Goal: Information Seeking & Learning: Understand process/instructions

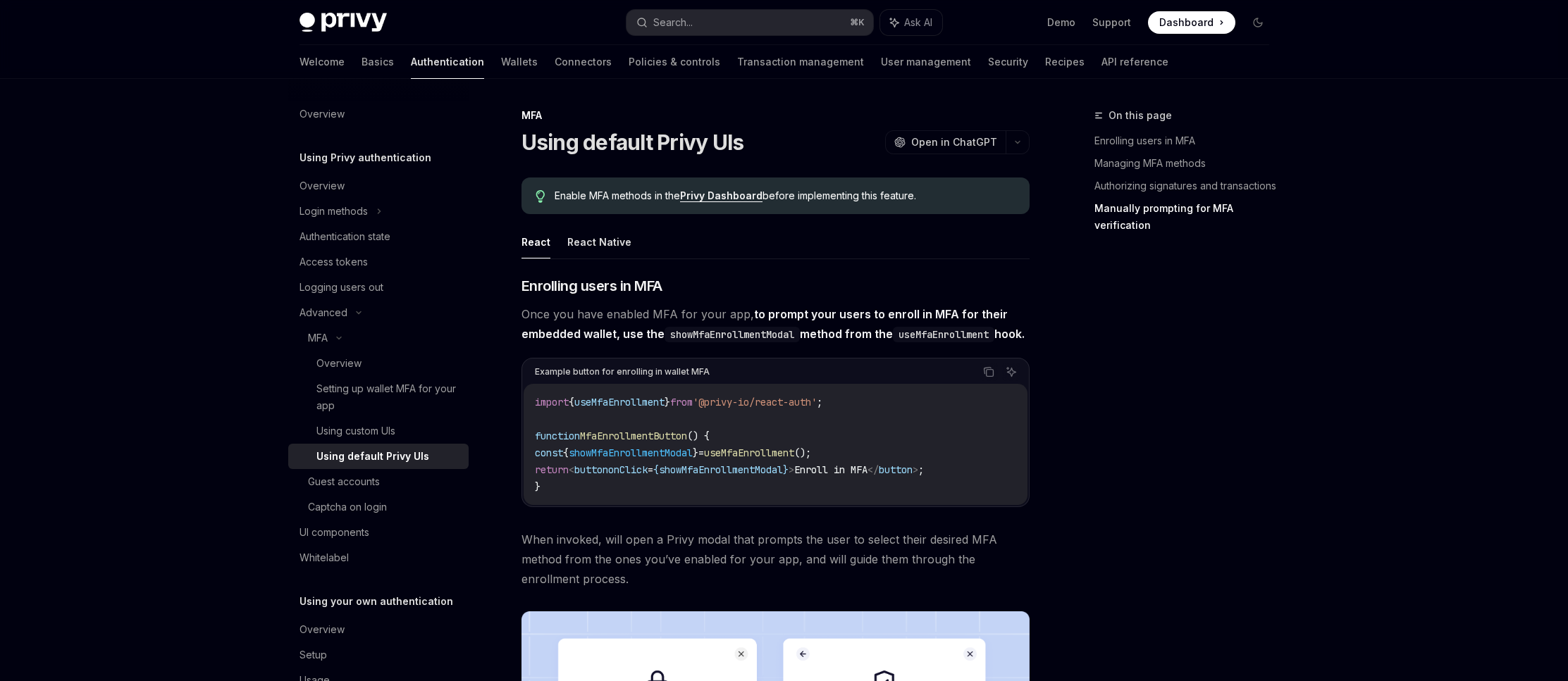
scroll to position [2423, 0]
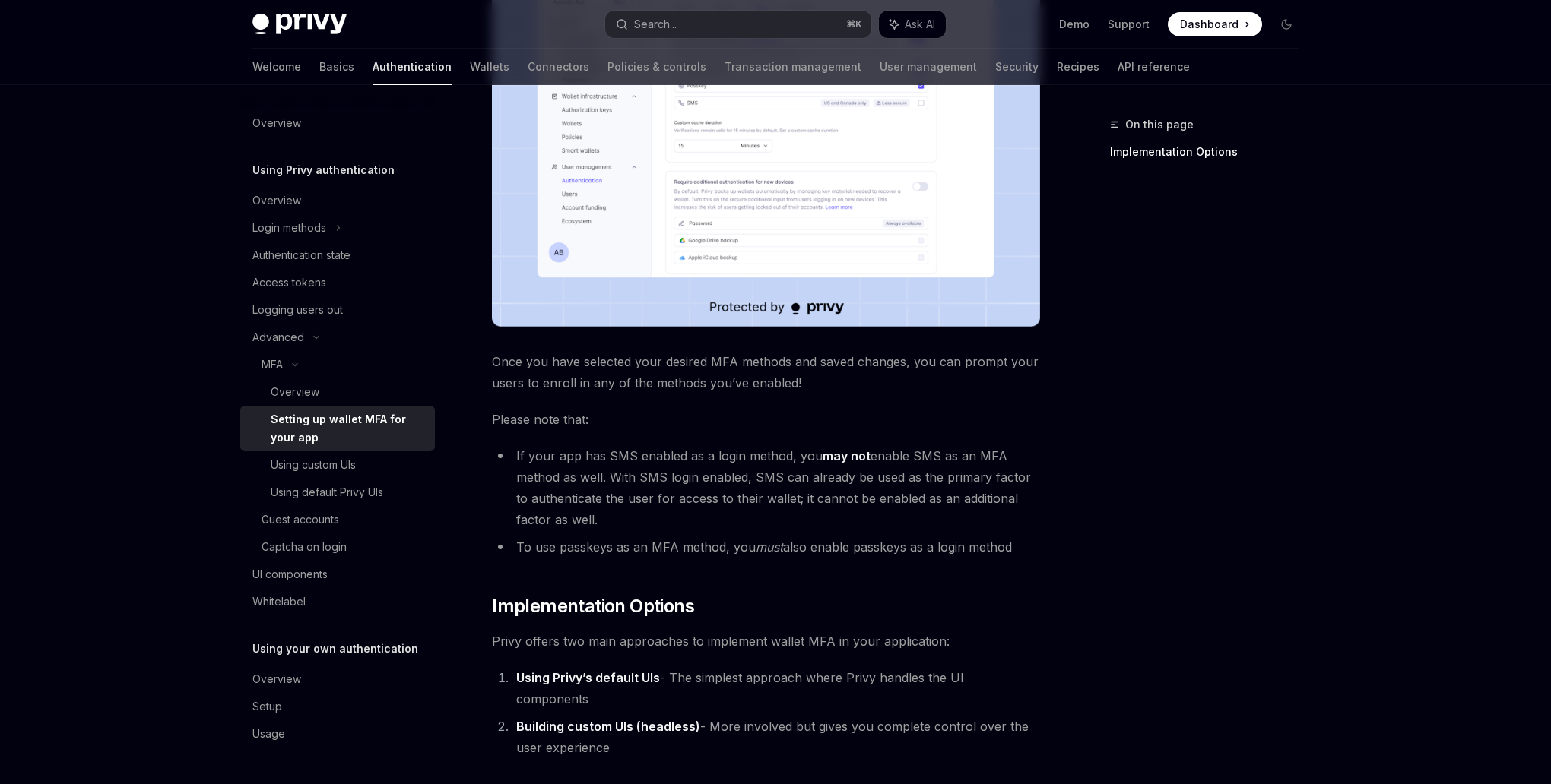
scroll to position [560, 0]
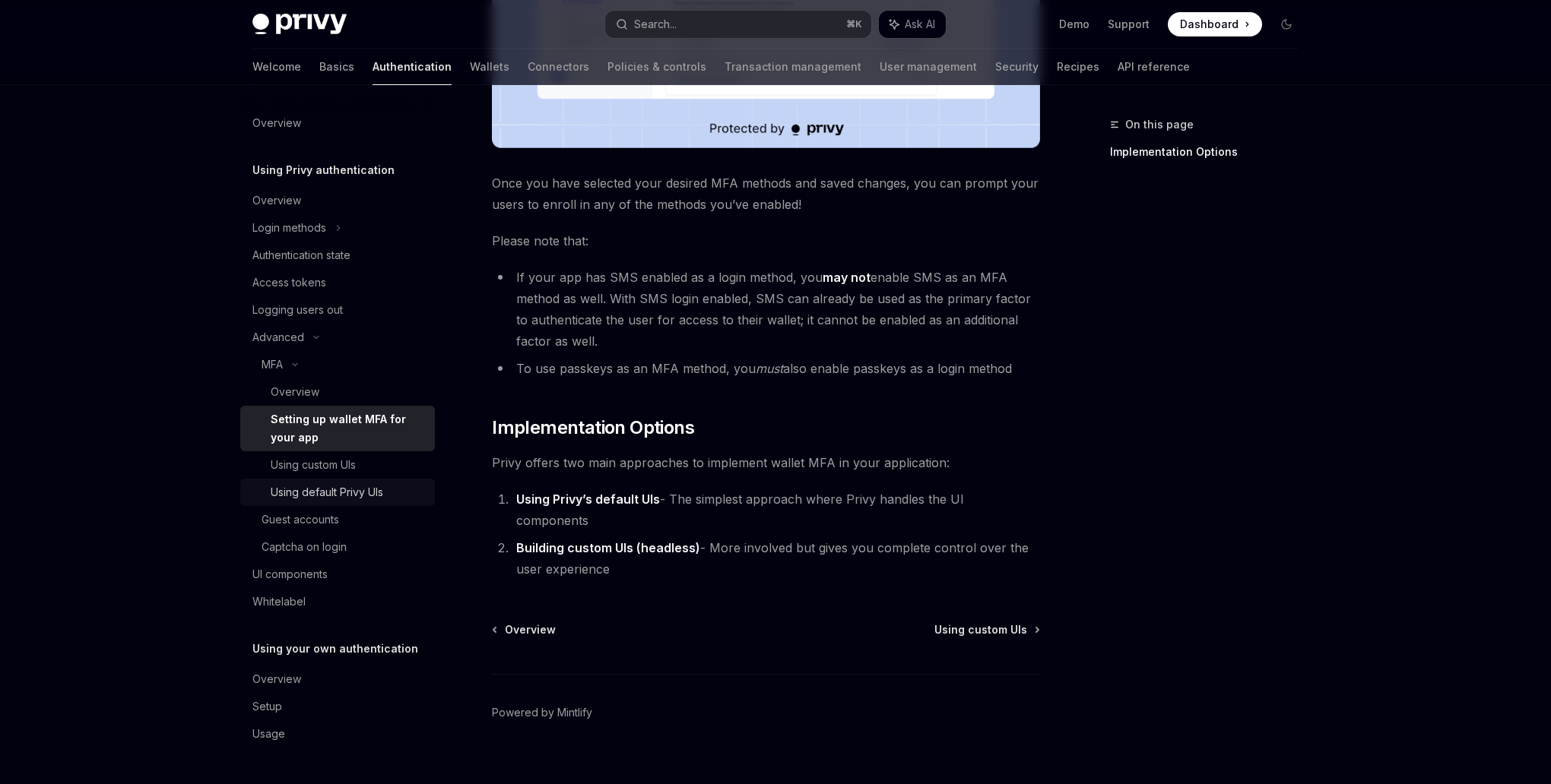
click at [367, 490] on div "Using default Privy UIs" at bounding box center [326, 492] width 112 height 19
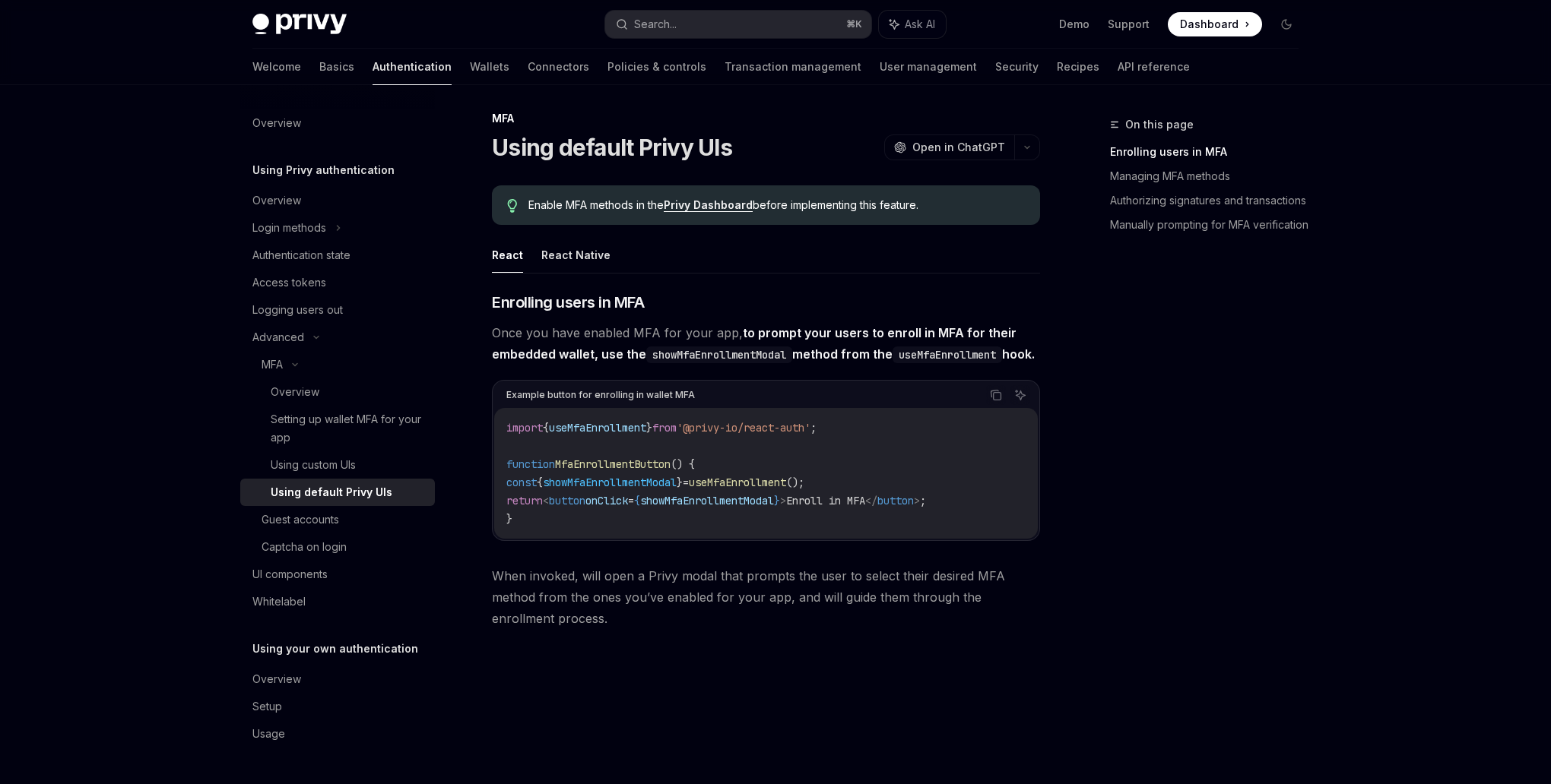
scroll to position [12, 0]
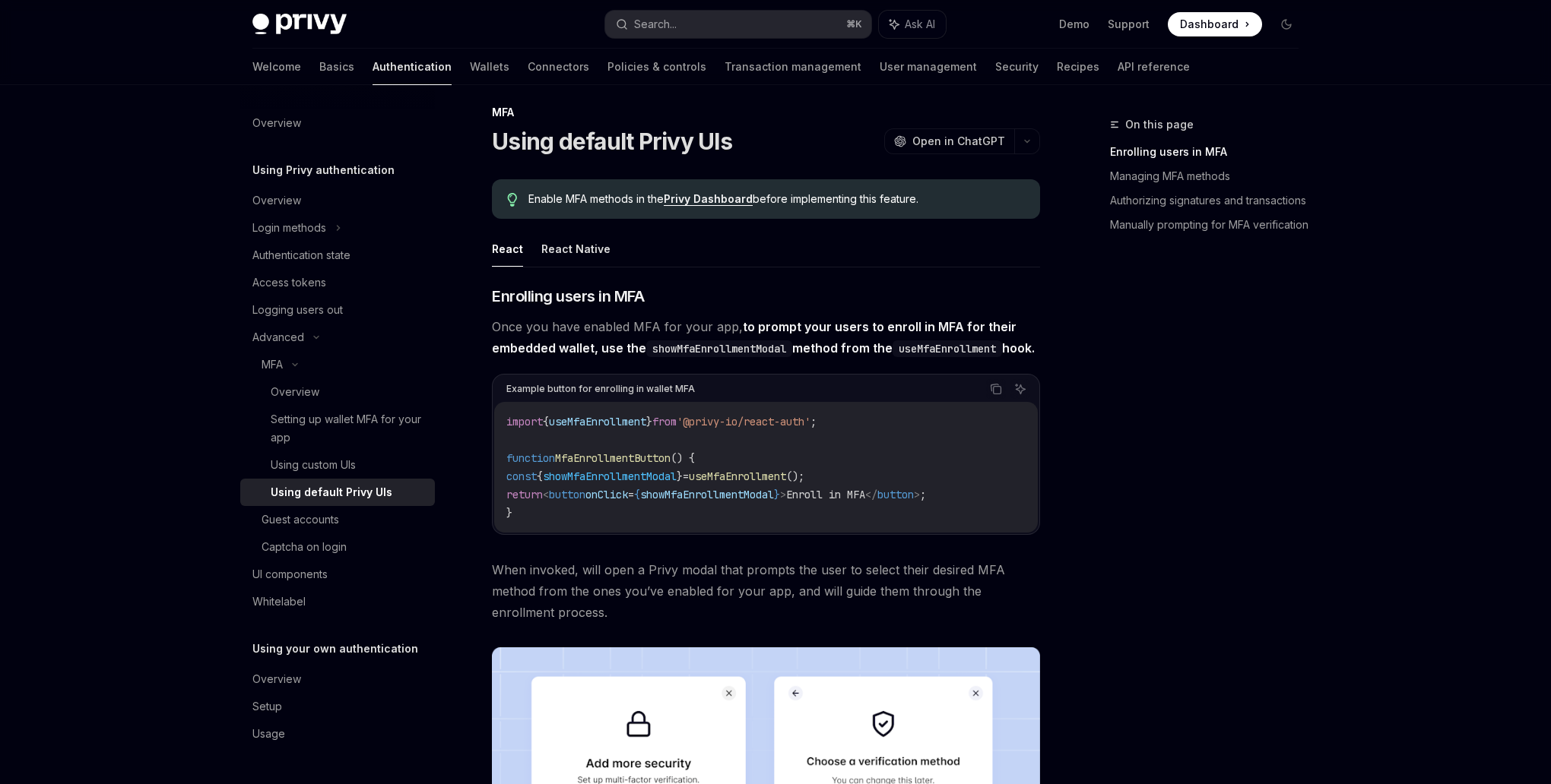
click at [606, 465] on span "MfaEnrollmentButton" at bounding box center [612, 458] width 115 height 14
click at [786, 483] on span "useMfaEnrollment" at bounding box center [738, 476] width 98 height 14
click at [617, 465] on span "MfaEnrollmentButton" at bounding box center [612, 458] width 115 height 14
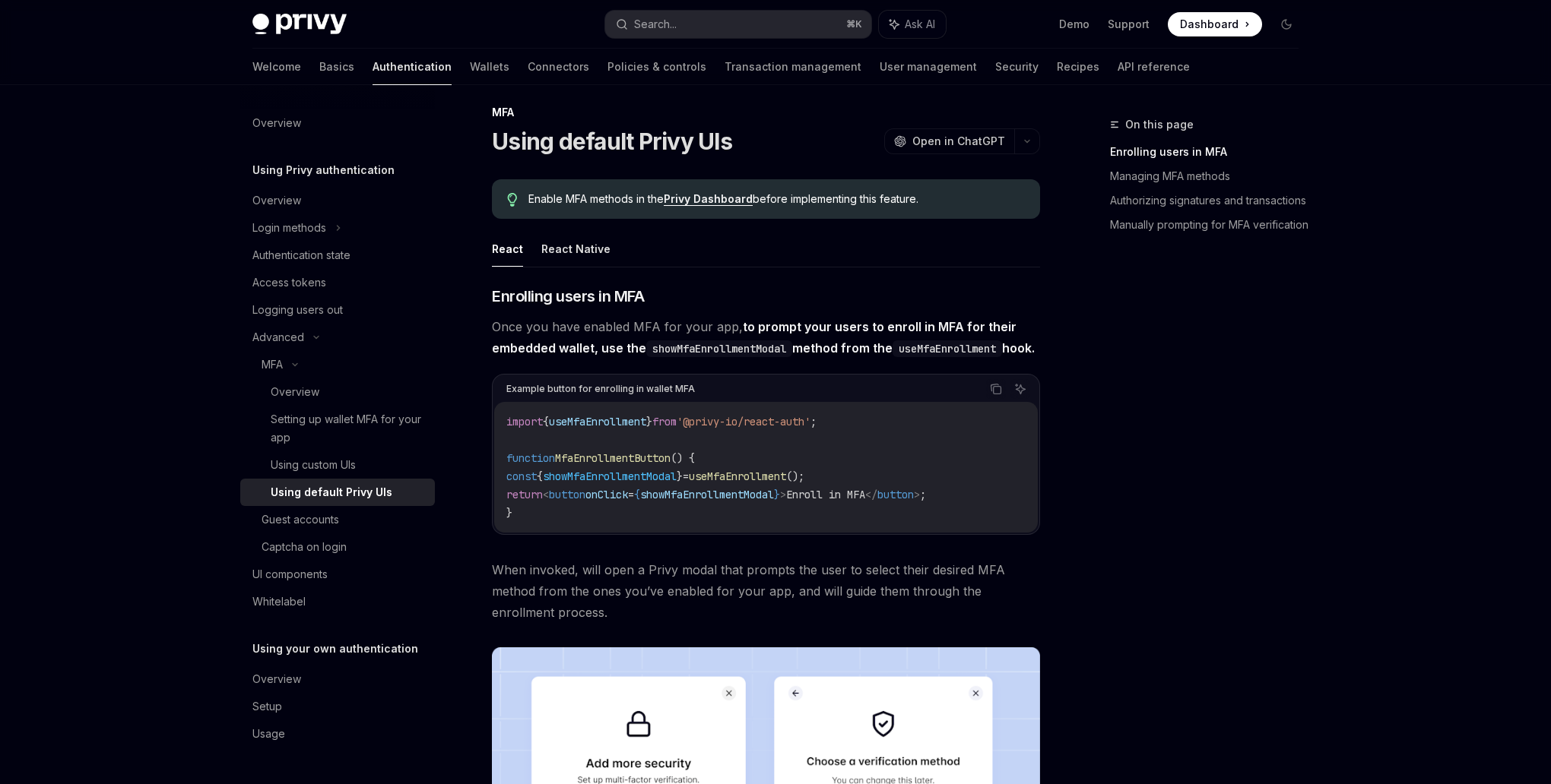
click at [617, 465] on span "MfaEnrollmentButton" at bounding box center [612, 458] width 115 height 14
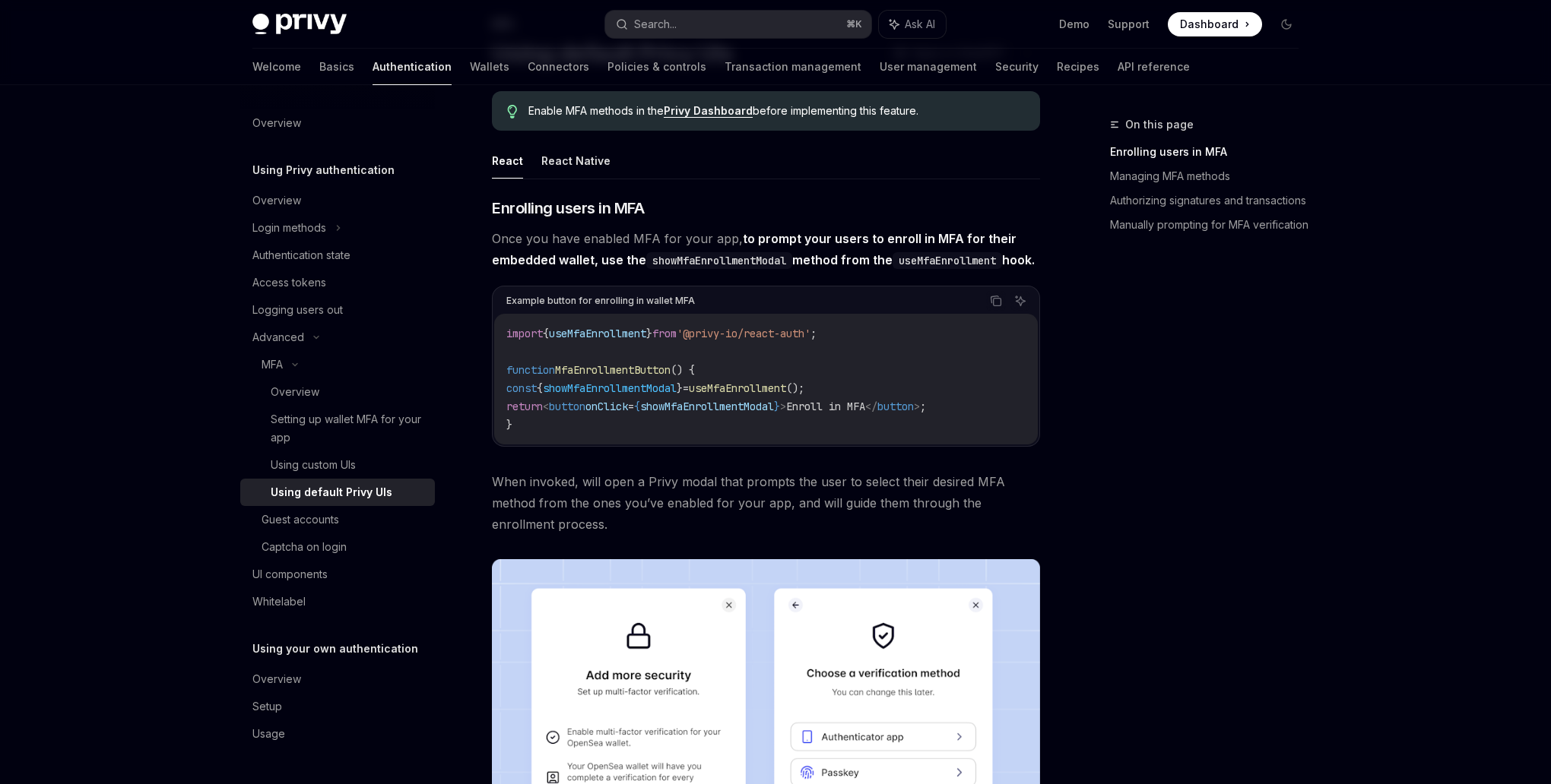
scroll to position [74, 0]
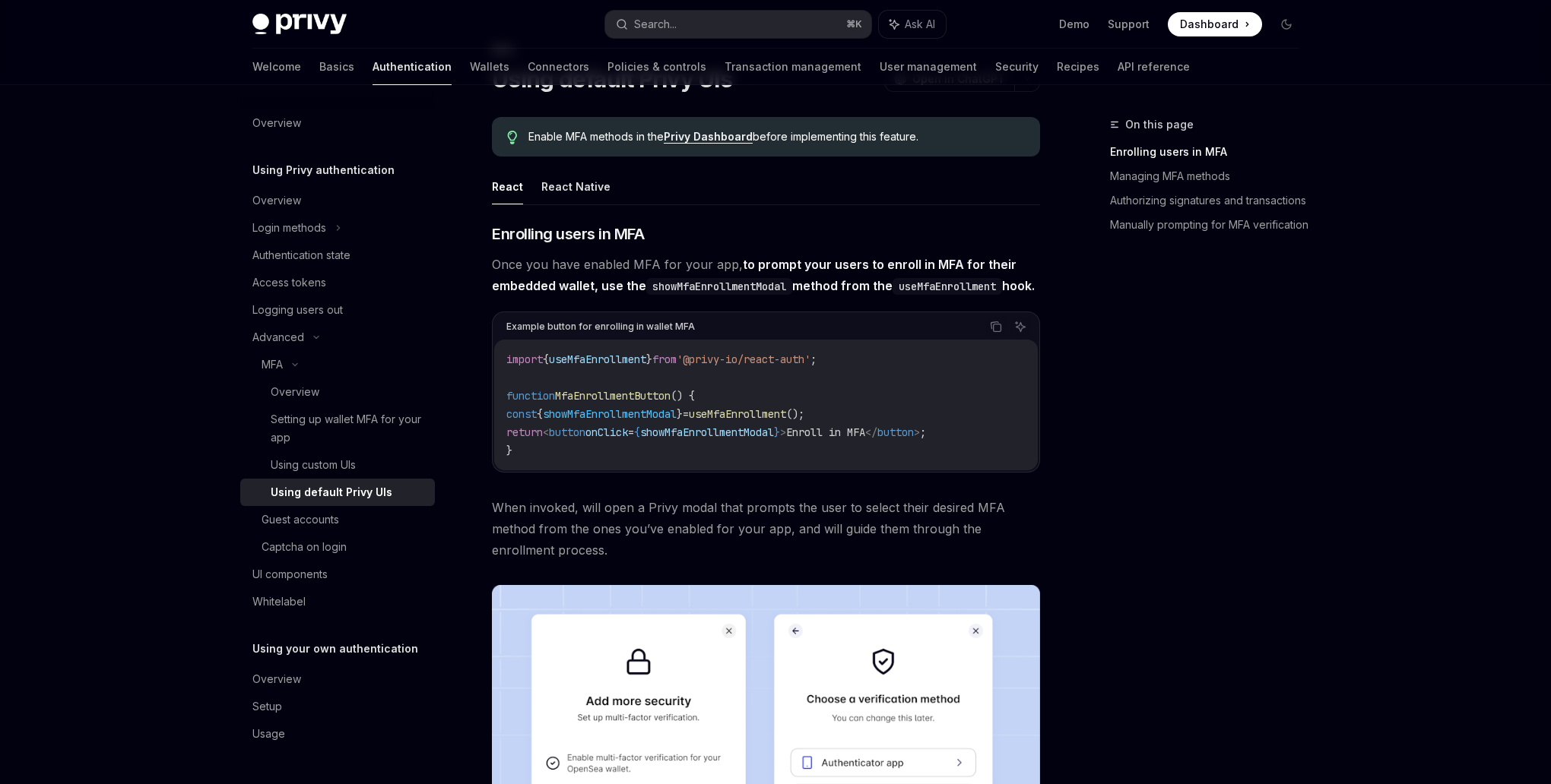
click at [591, 460] on code "import { useMfaEnrollment } from '@privy-io/react-auth' ; function MfaEnrollmen…" at bounding box center [767, 405] width 520 height 110
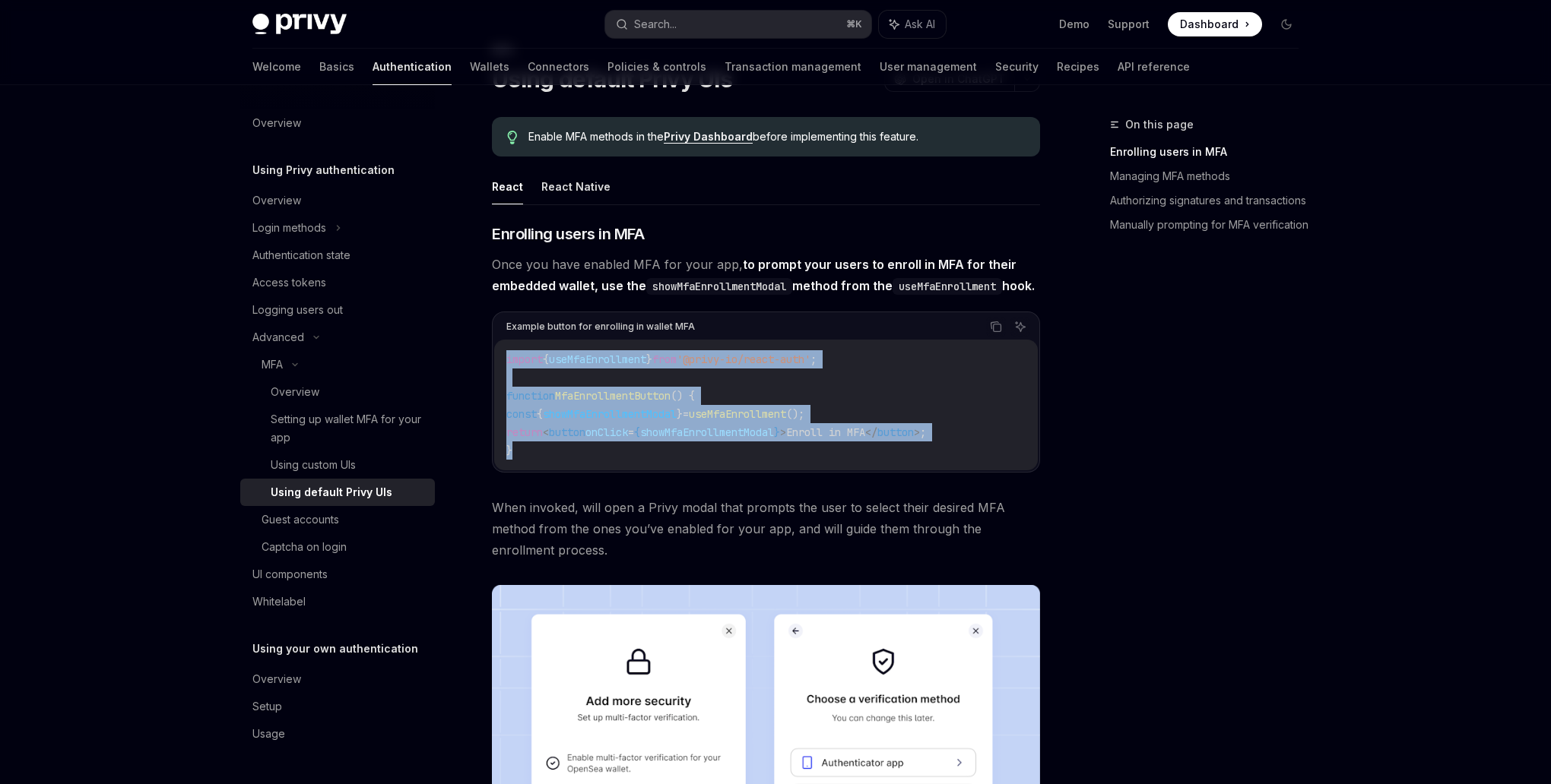
drag, startPoint x: 557, startPoint y: 476, endPoint x: 499, endPoint y: 381, distance: 111.3
click at [499, 381] on div "import { useMfaEnrollment } from '@privy-io/react-auth' ; function MfaEnrollmen…" at bounding box center [766, 405] width 544 height 131
click at [994, 333] on icon "Copy the contents from the code block" at bounding box center [996, 327] width 12 height 12
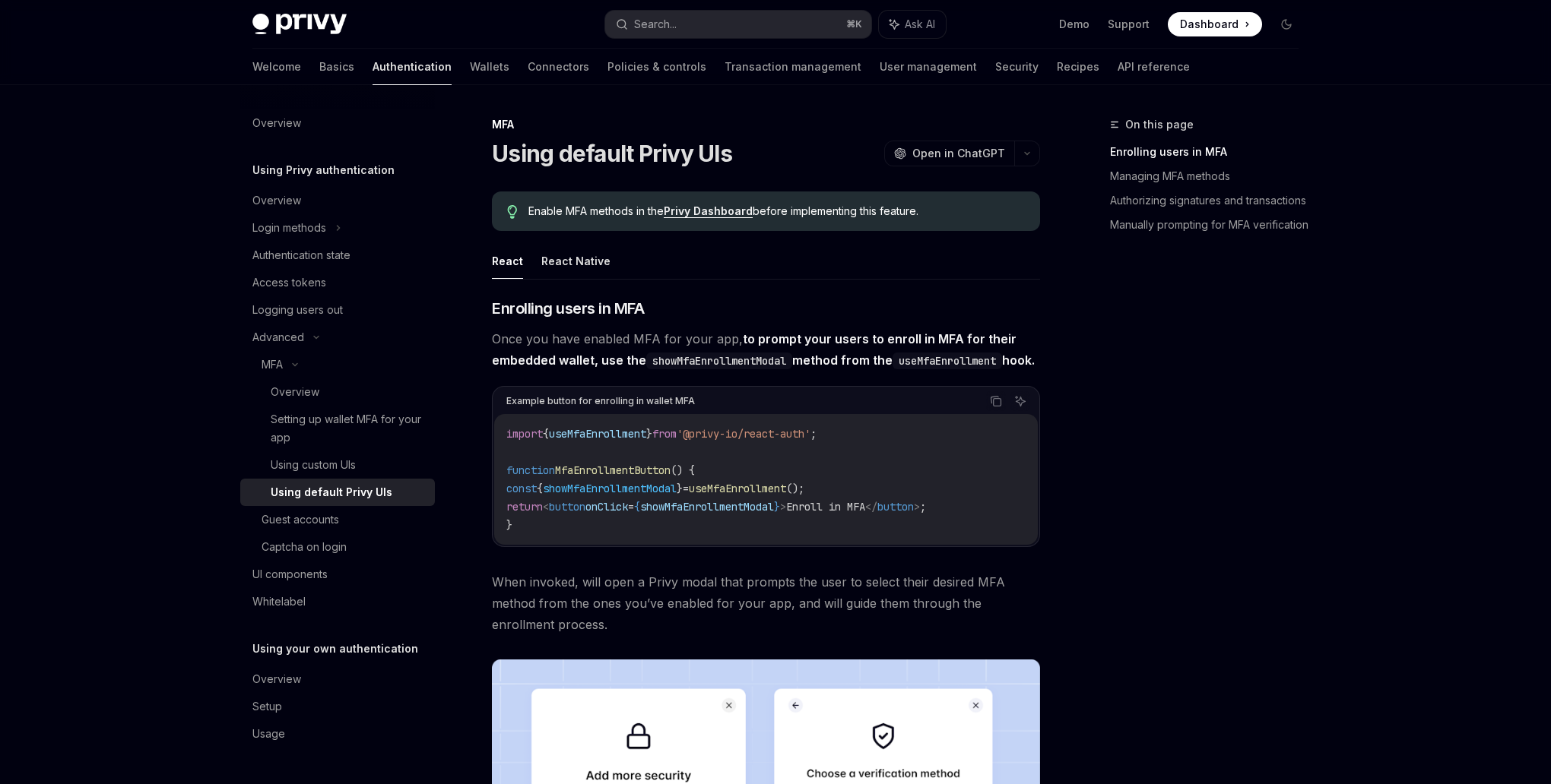
scroll to position [123, 0]
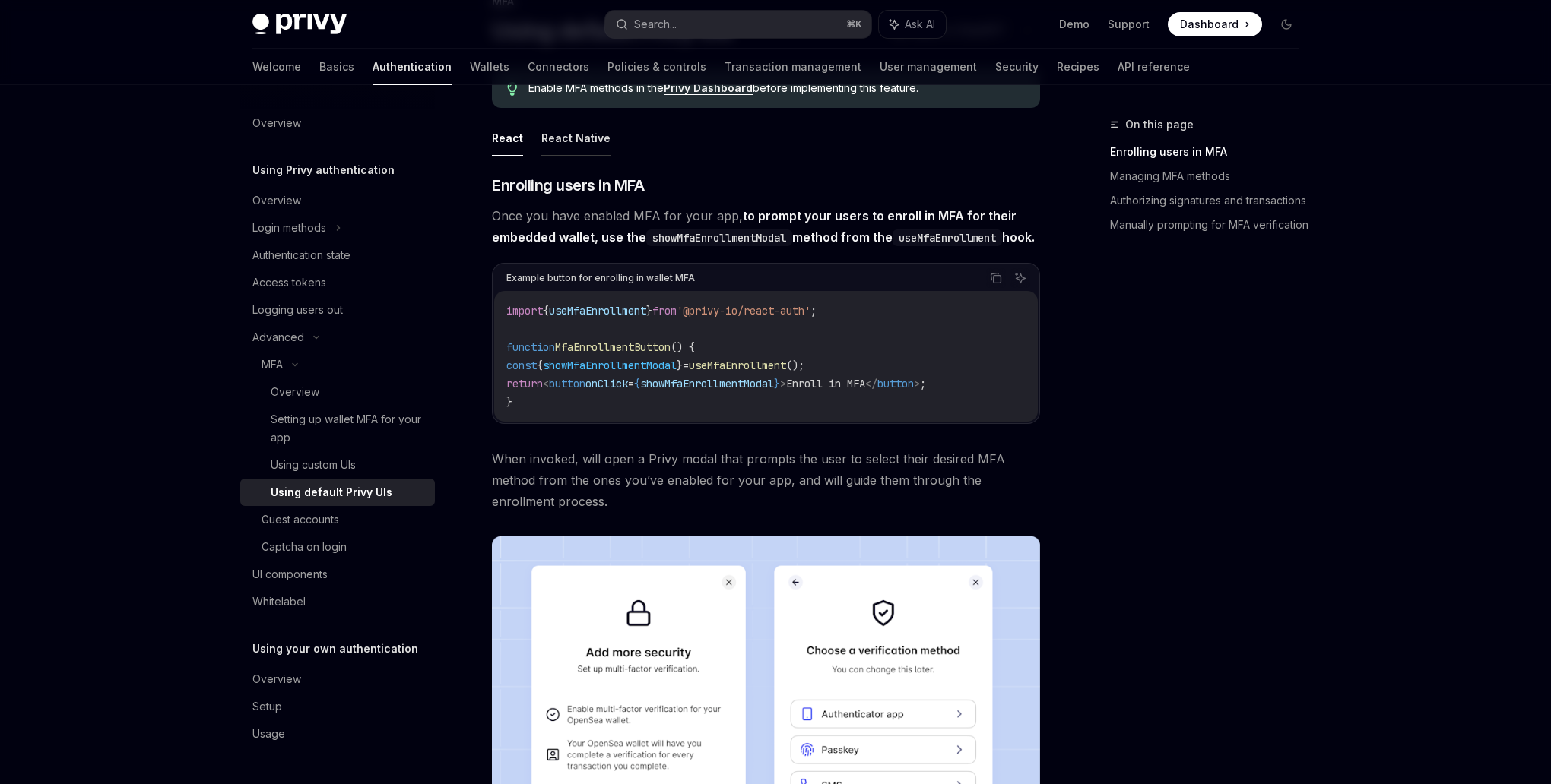
click at [588, 154] on button "React Native" at bounding box center [576, 138] width 69 height 35
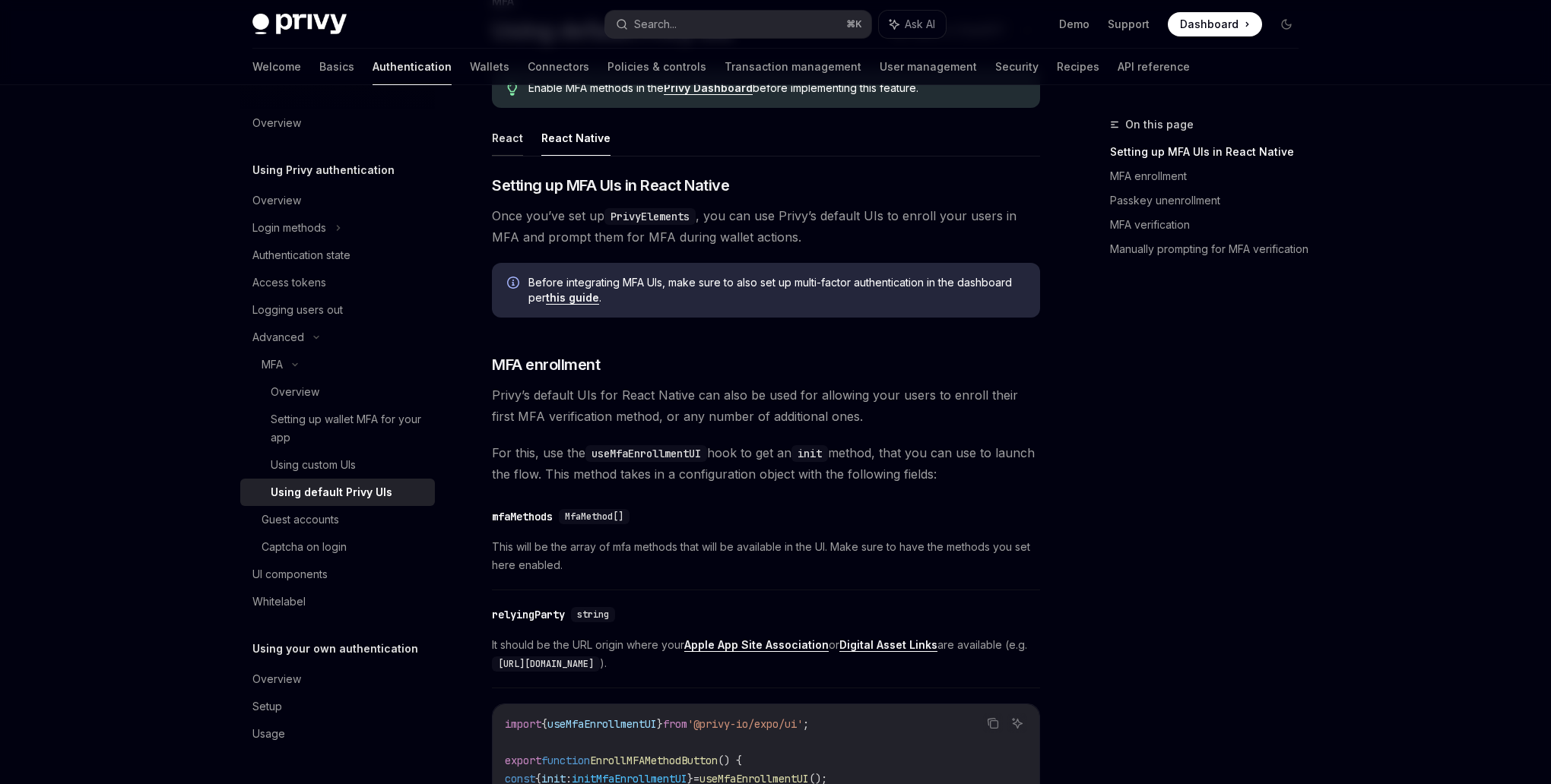
click at [512, 145] on button "React" at bounding box center [508, 138] width 31 height 35
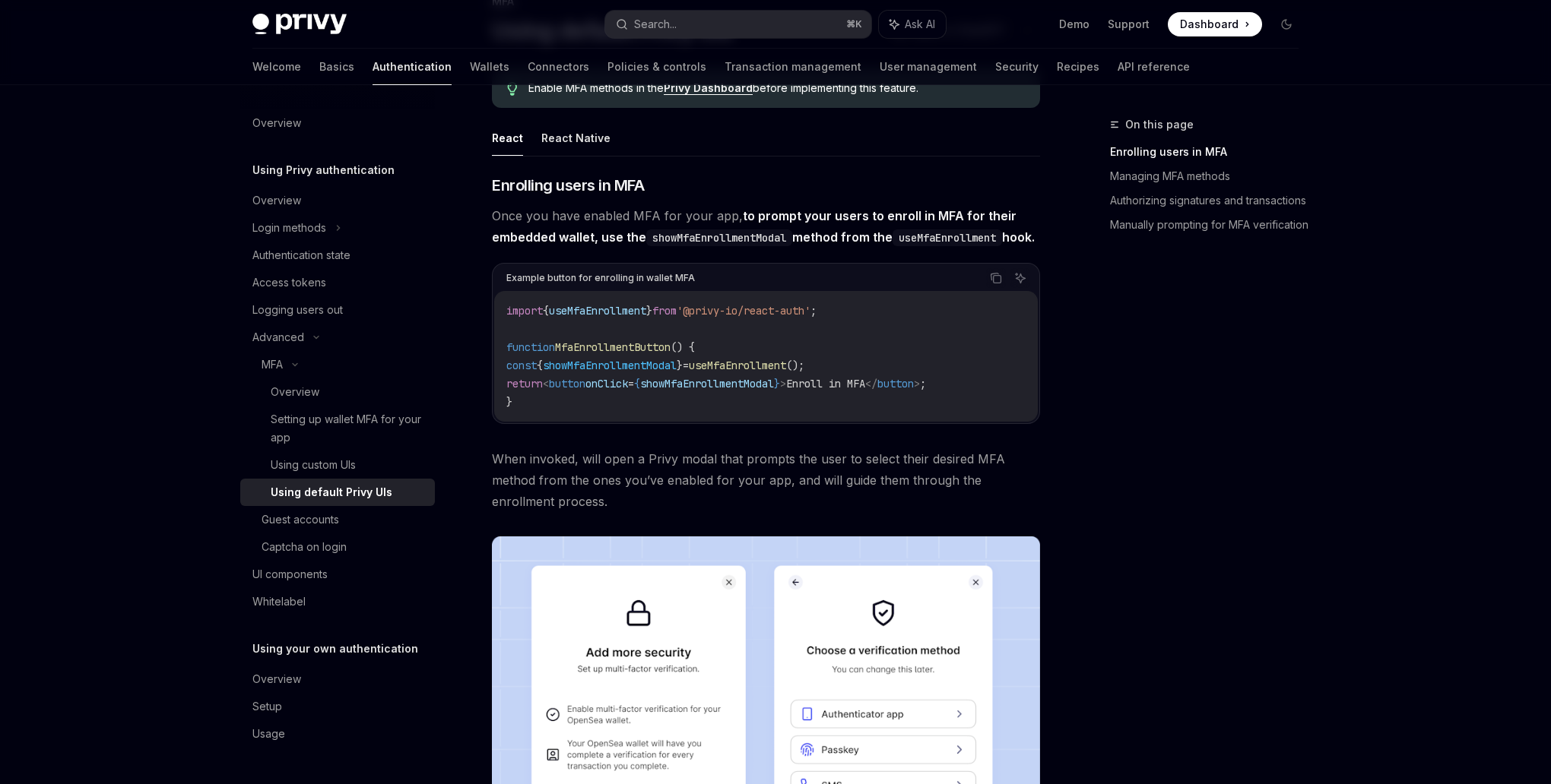
click at [758, 395] on code "import { useMfaEnrollment } from '@privy-io/react-auth' ; function MfaEnrollmen…" at bounding box center [767, 357] width 520 height 110
click at [852, 392] on code "import { useMfaEnrollment } from '@privy-io/react-auth' ; function MfaEnrollmen…" at bounding box center [767, 357] width 520 height 110
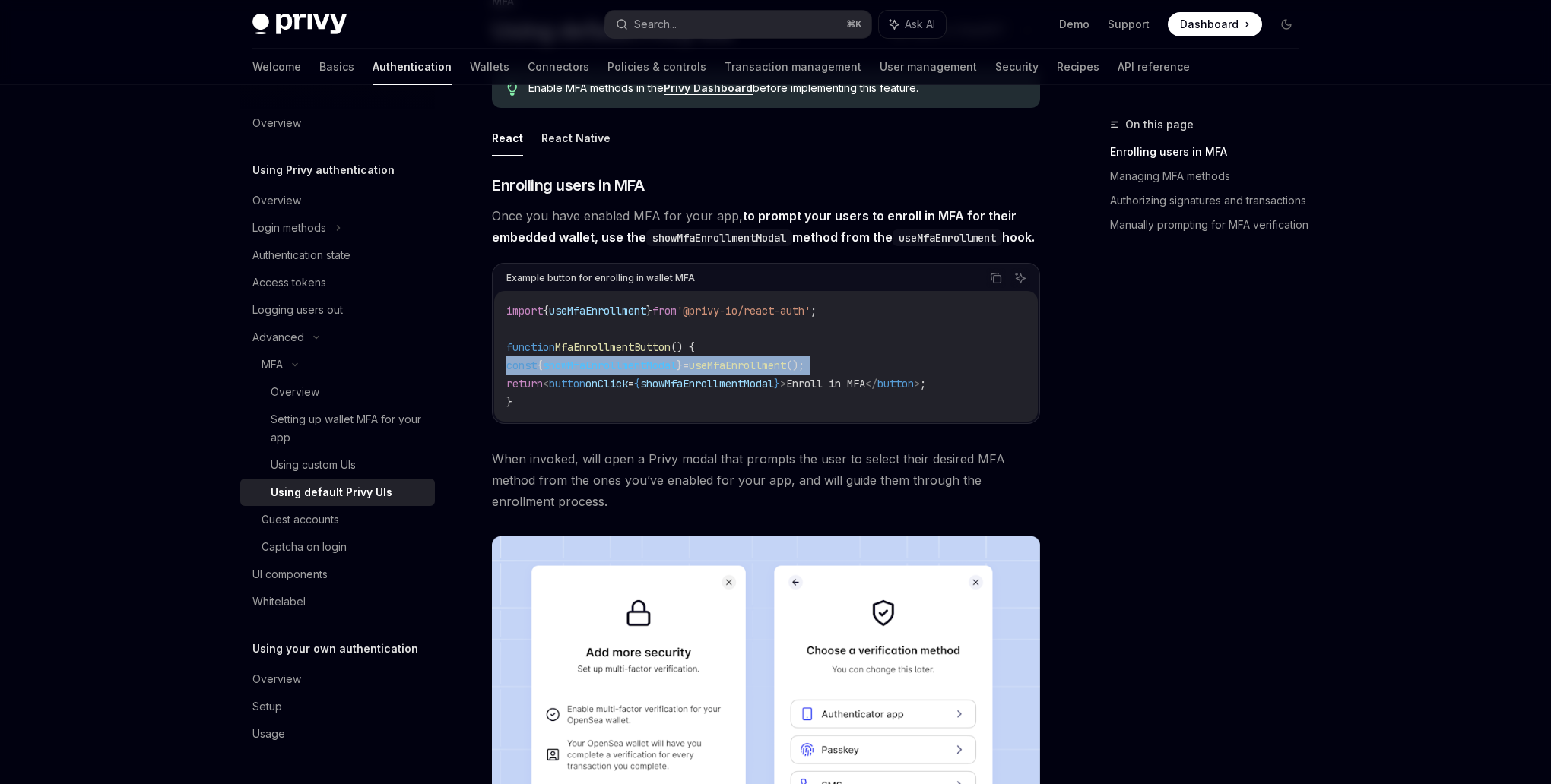
click at [852, 392] on code "import { useMfaEnrollment } from '@privy-io/react-auth' ; function MfaEnrollmen…" at bounding box center [767, 357] width 520 height 110
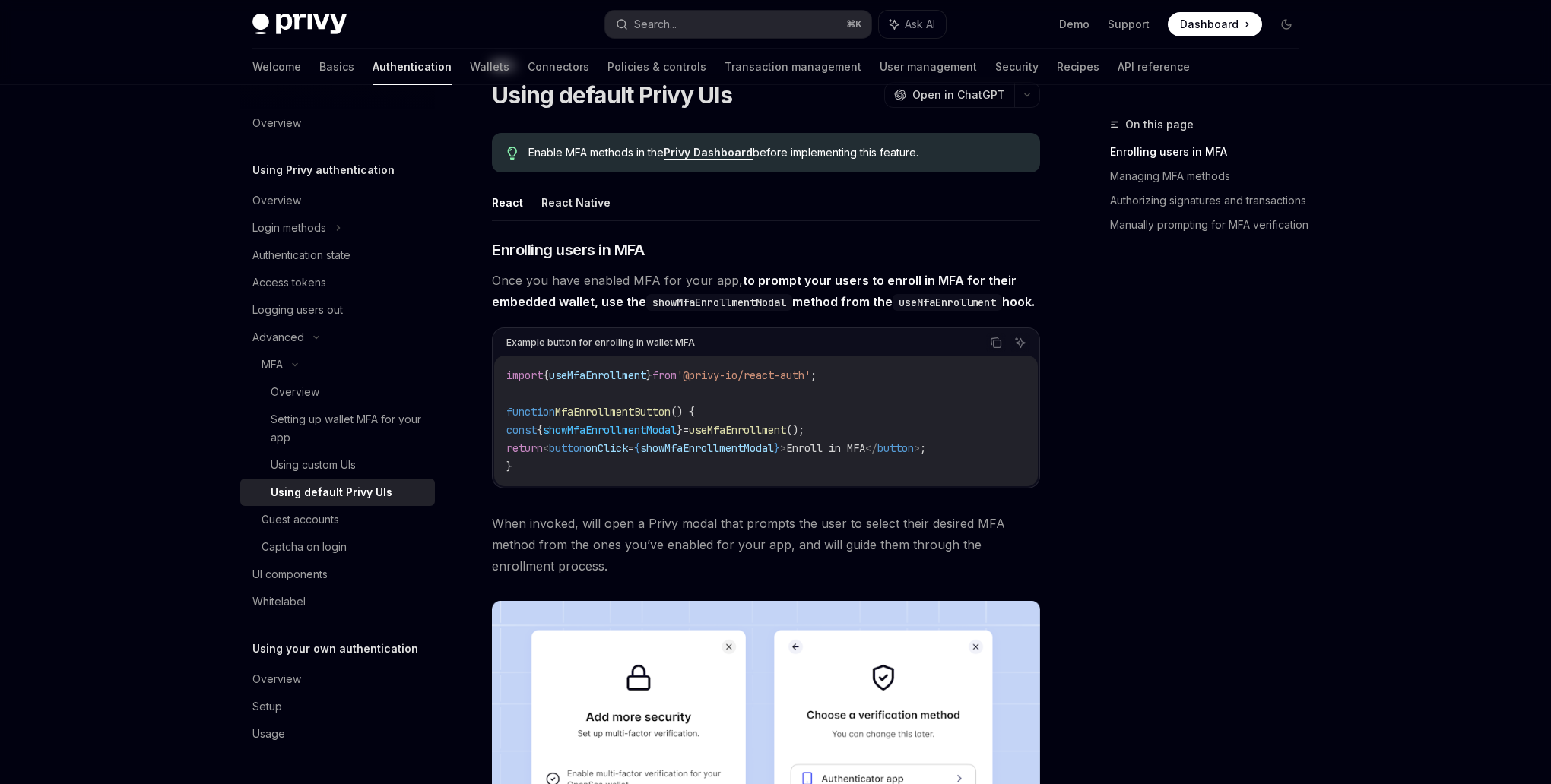
scroll to position [11, 0]
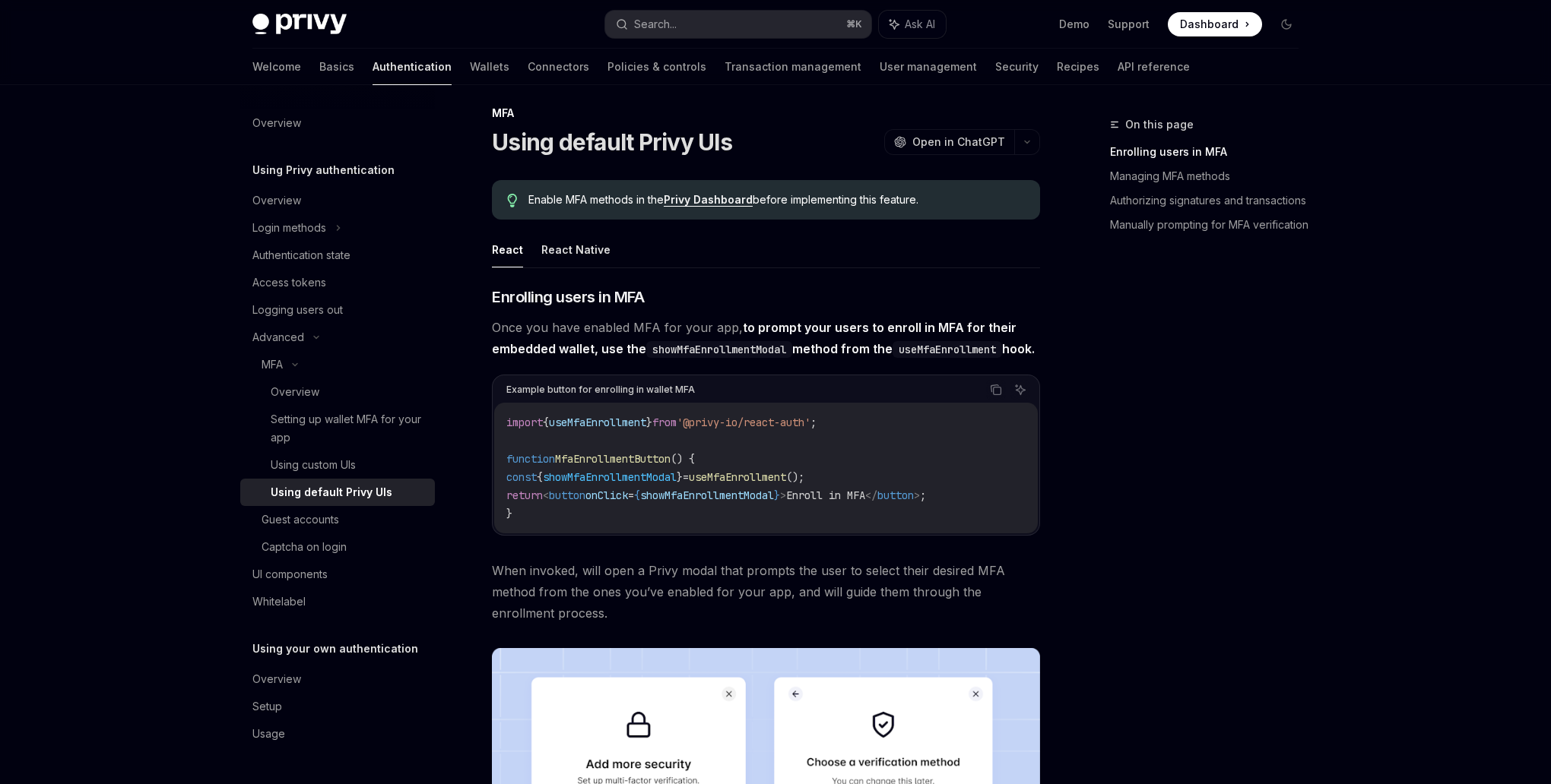
click at [591, 484] on span "showMfaEnrollmentModal" at bounding box center [610, 477] width 134 height 14
copy code "const { showMfaEnrollmentModal } = useMfaEnrollment ();"
click at [578, 523] on code "import { useMfaEnrollment } from '@privy-io/react-auth' ; function MfaEnrollmen…" at bounding box center [767, 469] width 520 height 110
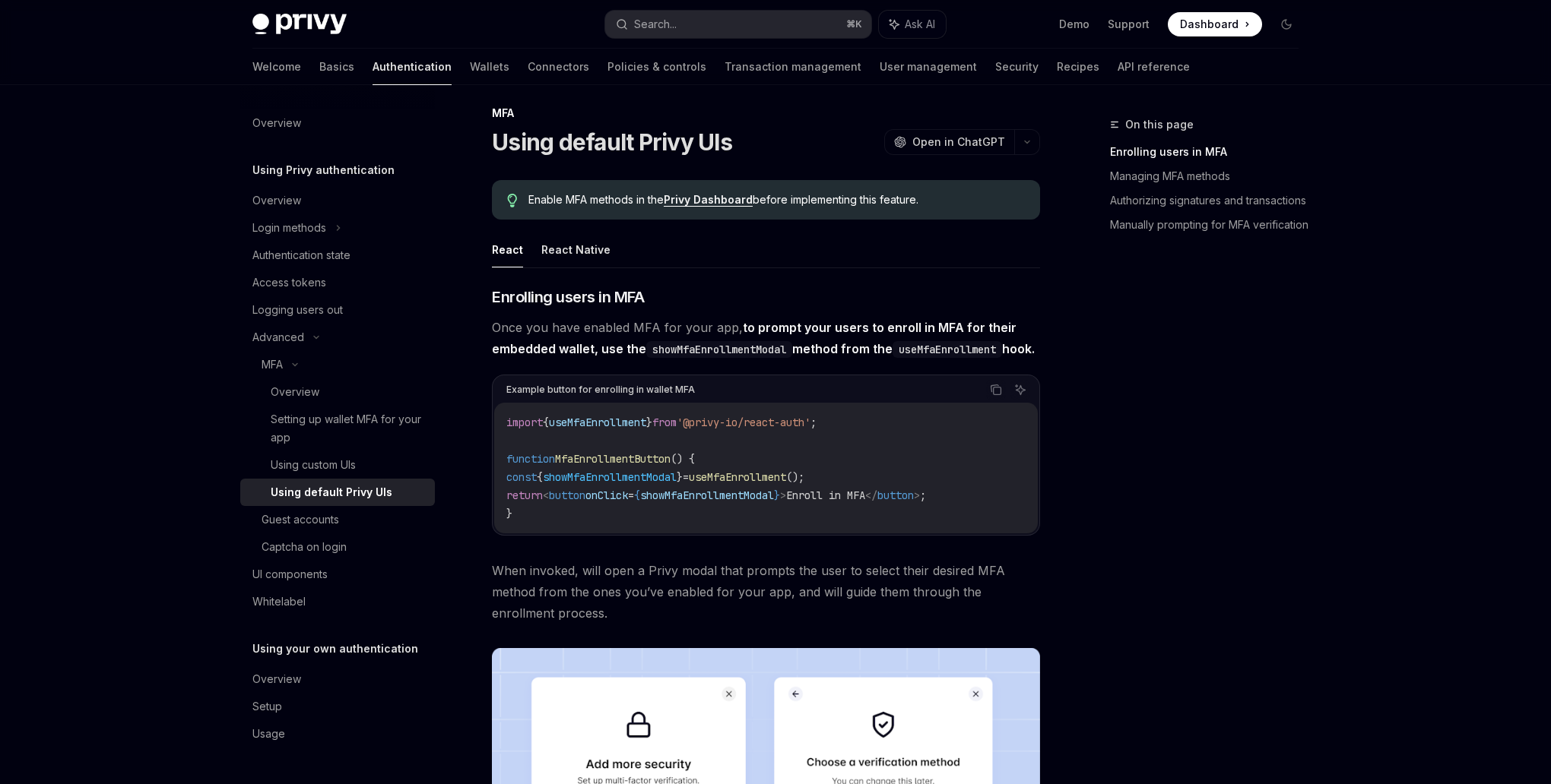
click at [583, 484] on span "showMfaEnrollmentModal" at bounding box center [610, 477] width 134 height 14
copy code "const { showMfaEnrollmentModal } = useMfaEnrollment ();"
click at [746, 484] on span "useMfaEnrollment" at bounding box center [738, 477] width 98 height 14
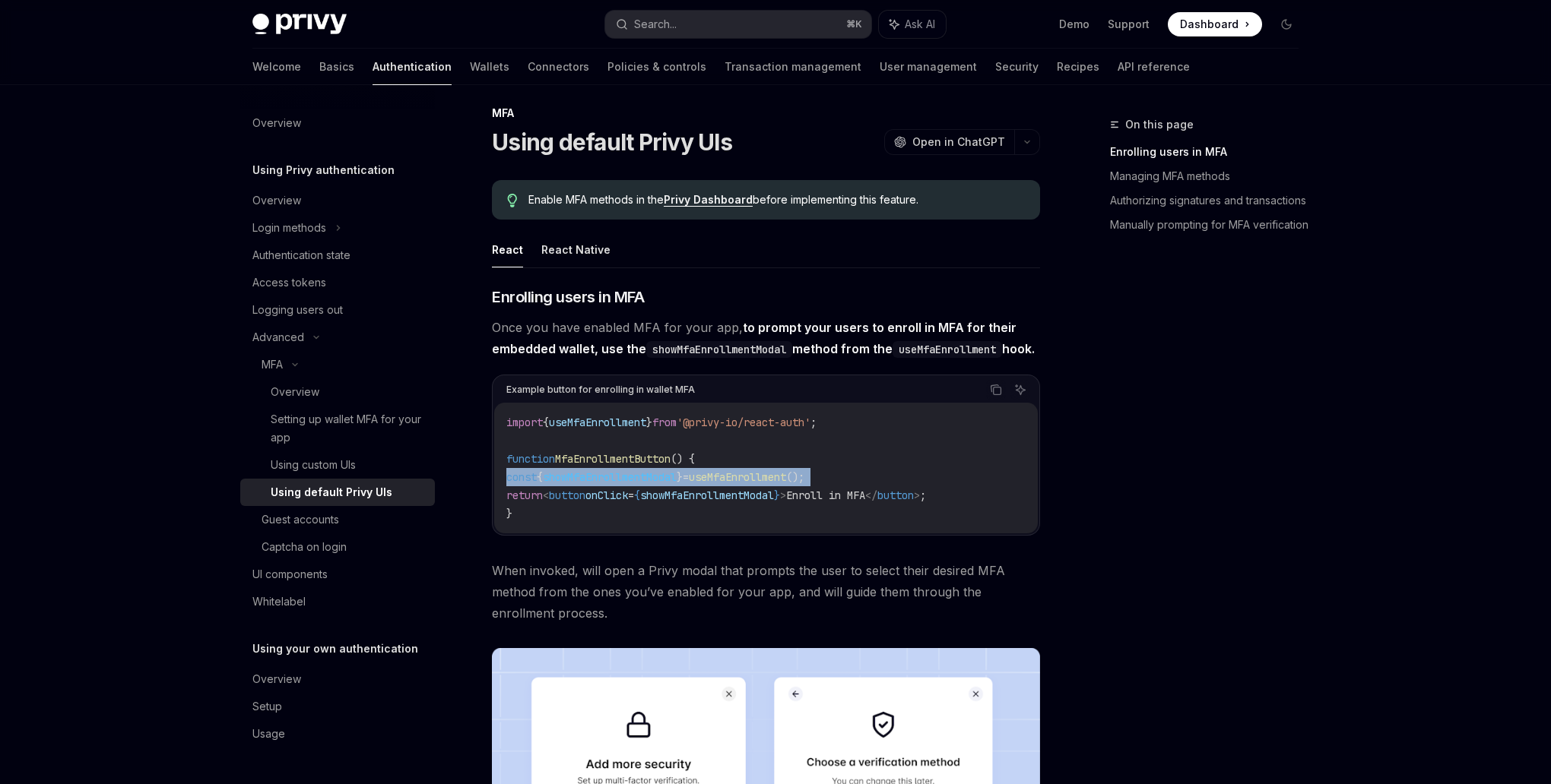
click at [746, 484] on span "useMfaEnrollment" at bounding box center [738, 477] width 98 height 14
copy code "const { showMfaEnrollmentModal } = useMfaEnrollment ();"
click at [772, 480] on code "import { useMfaEnrollment } from '@privy-io/react-auth' ; function MfaEnrollmen…" at bounding box center [767, 469] width 520 height 110
click at [729, 484] on span "useMfaEnrollment" at bounding box center [738, 477] width 98 height 14
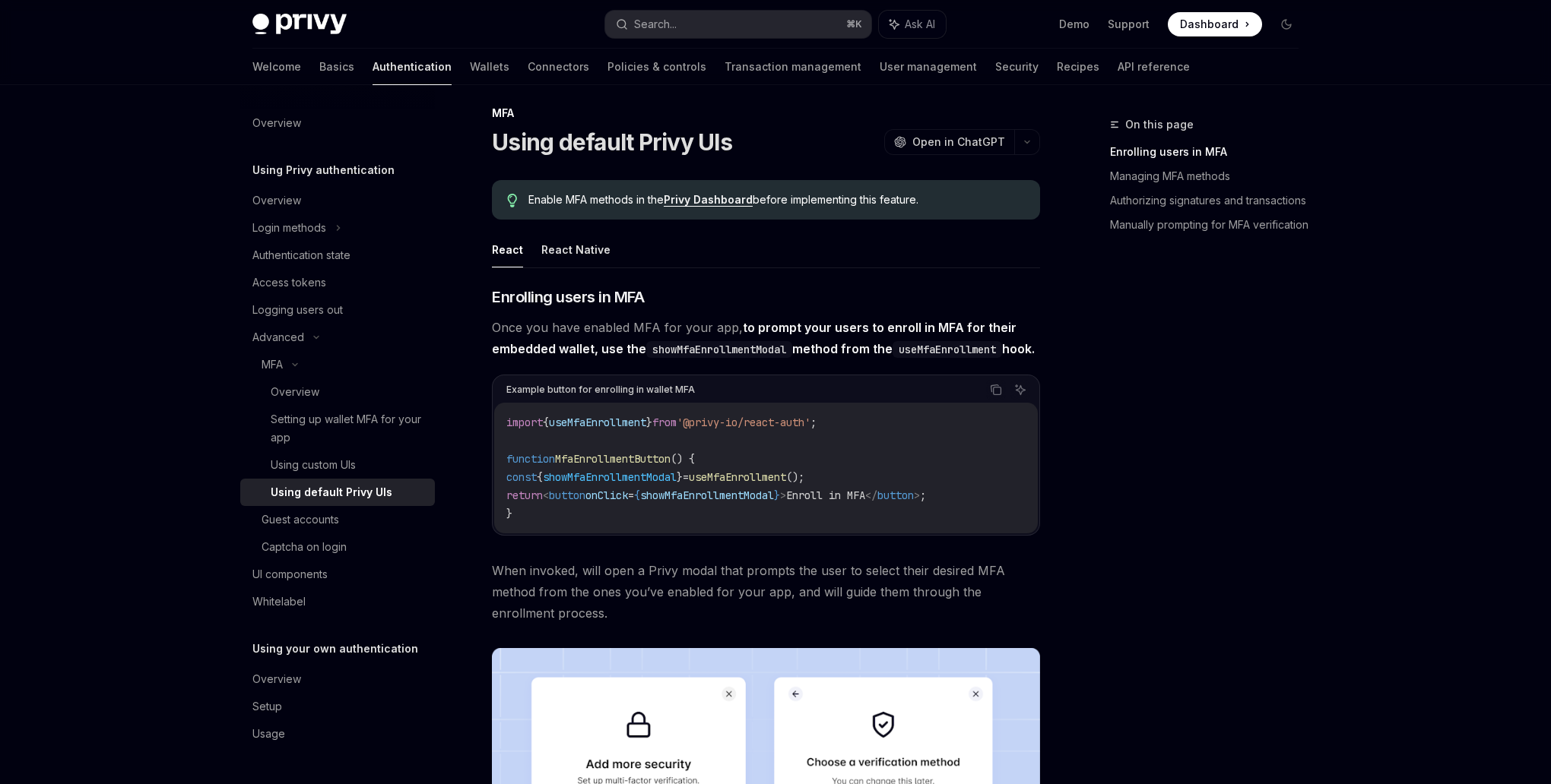
click at [729, 484] on span "useMfaEnrollment" at bounding box center [738, 477] width 98 height 14
click at [732, 503] on span "showMfaEnrollmentModal" at bounding box center [707, 495] width 134 height 14
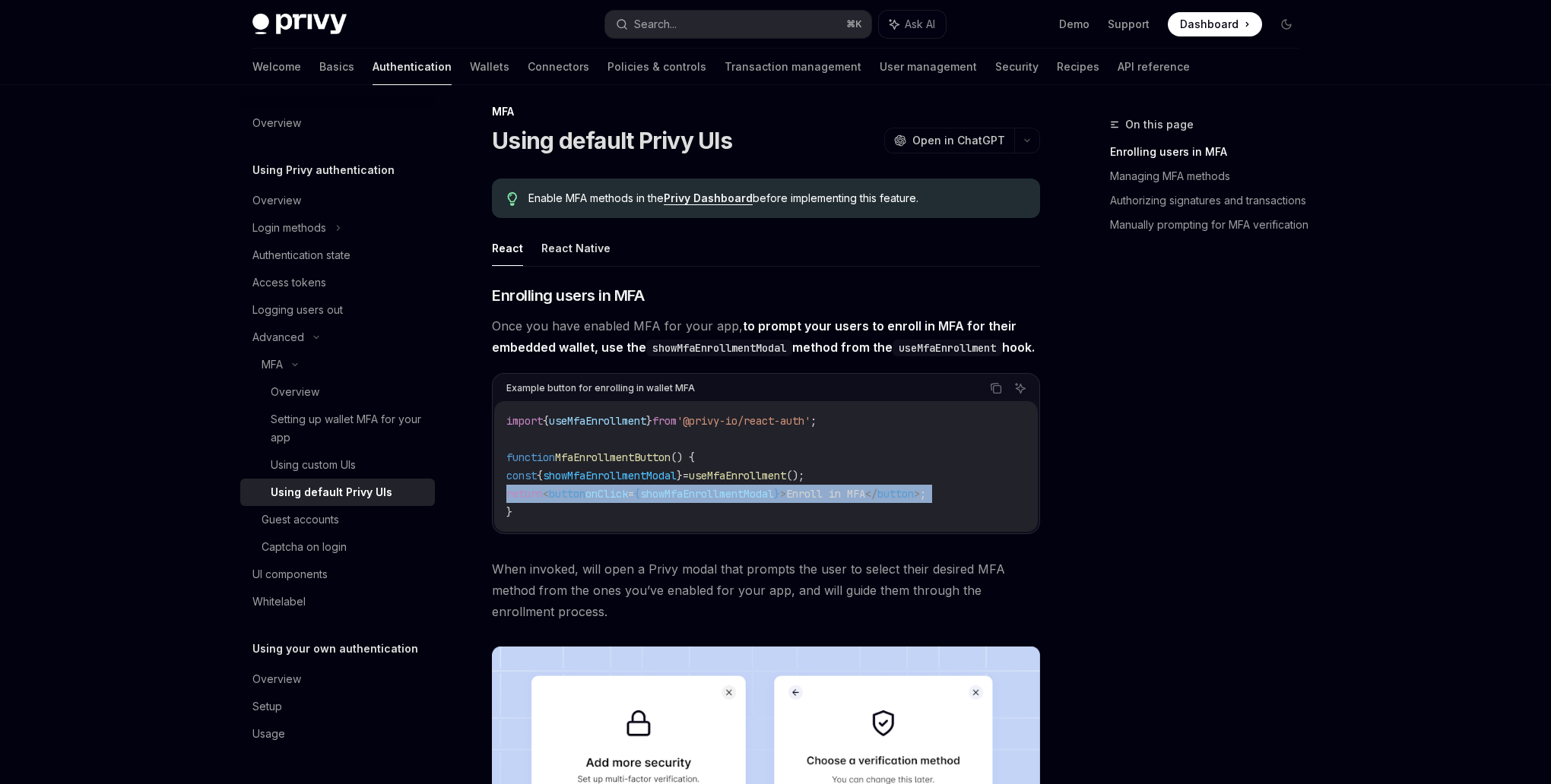
scroll to position [6, 0]
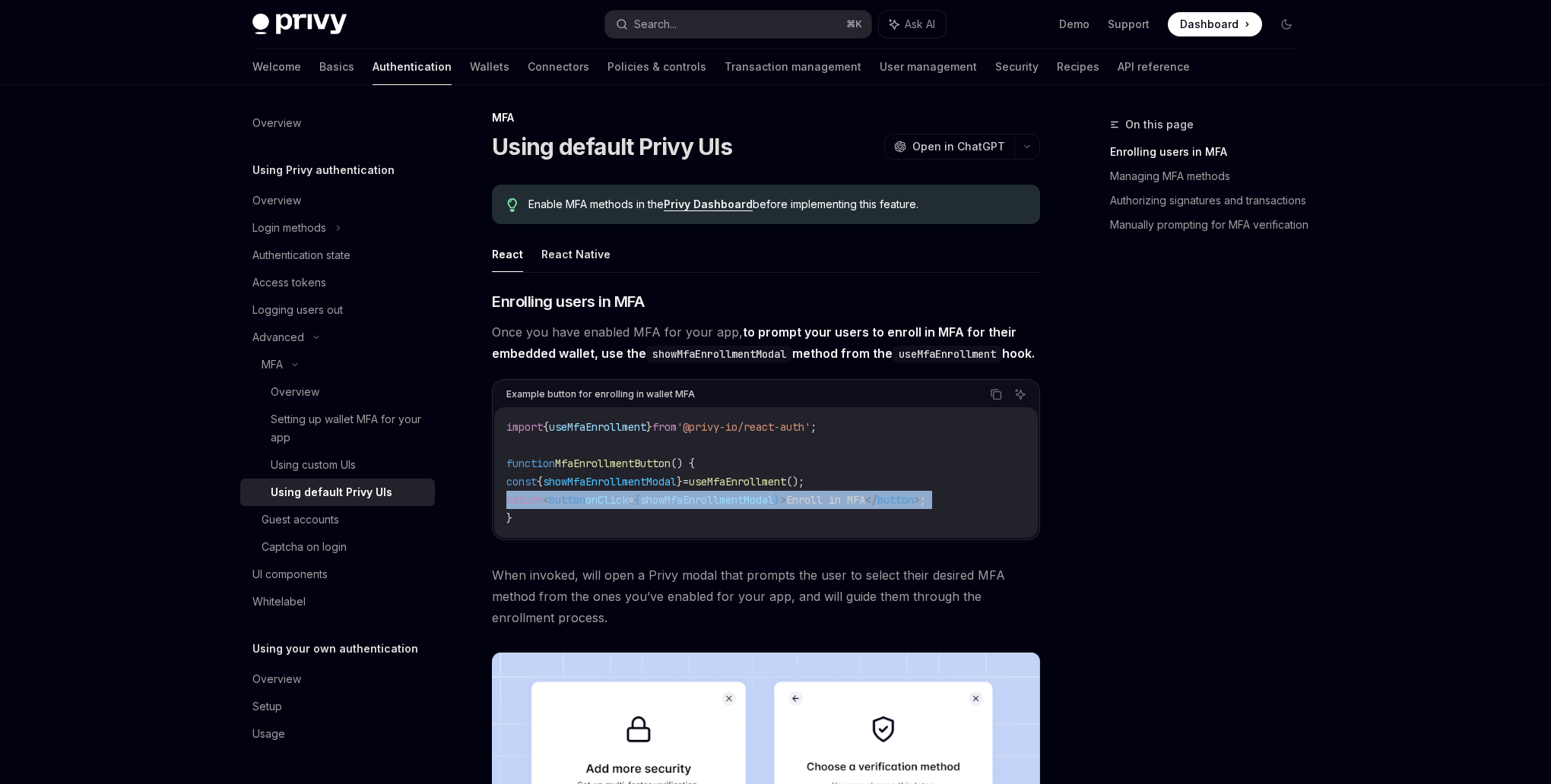
click at [586, 507] on span "button" at bounding box center [566, 500] width 36 height 14
click at [1001, 400] on icon "Copy the contents from the code block" at bounding box center [997, 395] width 7 height 7
click at [694, 494] on code "import { useMfaEnrollment } from '@privy-io/react-auth' ; function MfaEnrollmen…" at bounding box center [767, 473] width 520 height 110
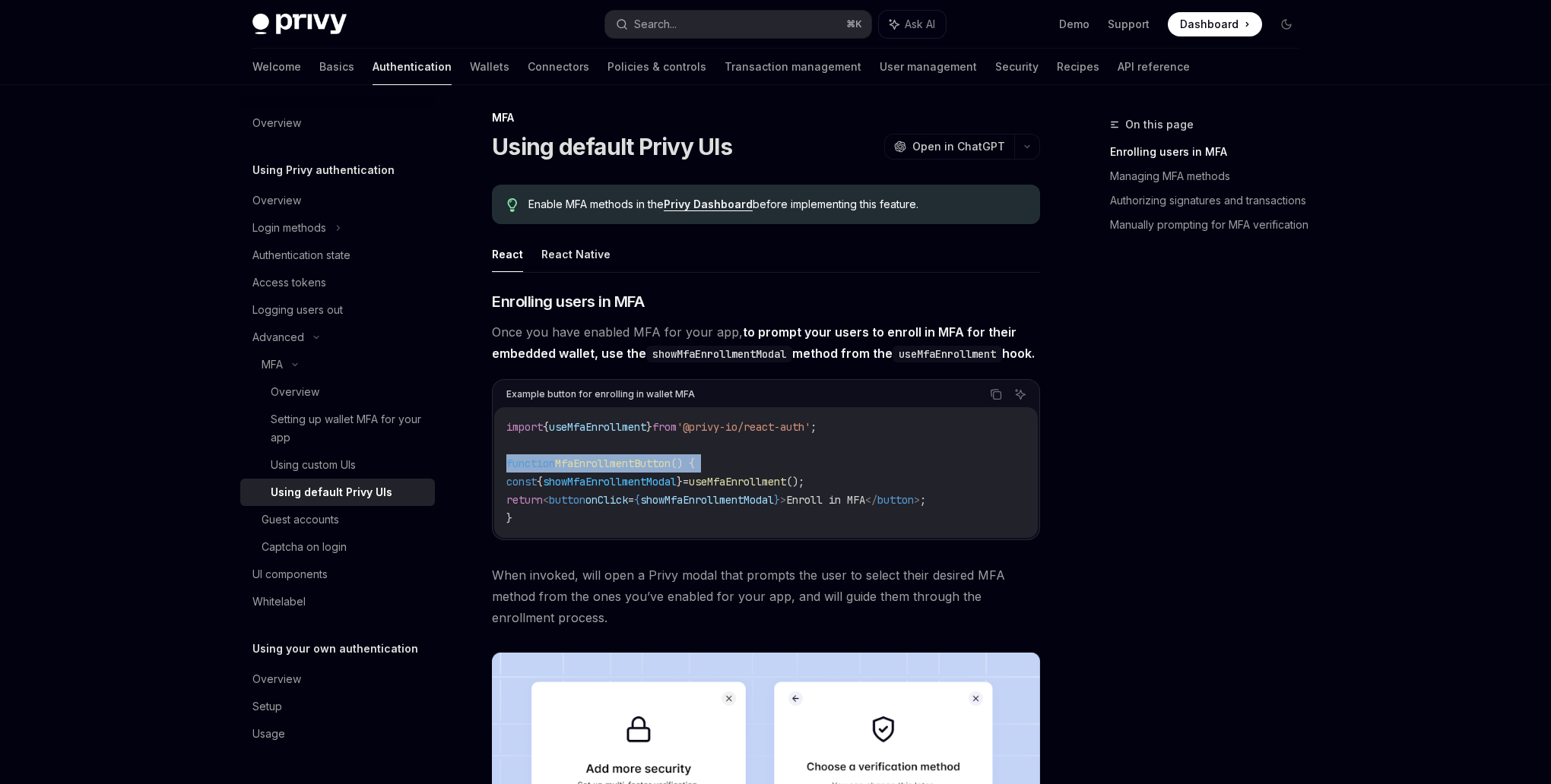
click at [694, 494] on code "import { useMfaEnrollment } from '@privy-io/react-auth' ; function MfaEnrollmen…" at bounding box center [767, 473] width 520 height 110
click at [622, 507] on span "onClick" at bounding box center [607, 500] width 43 height 14
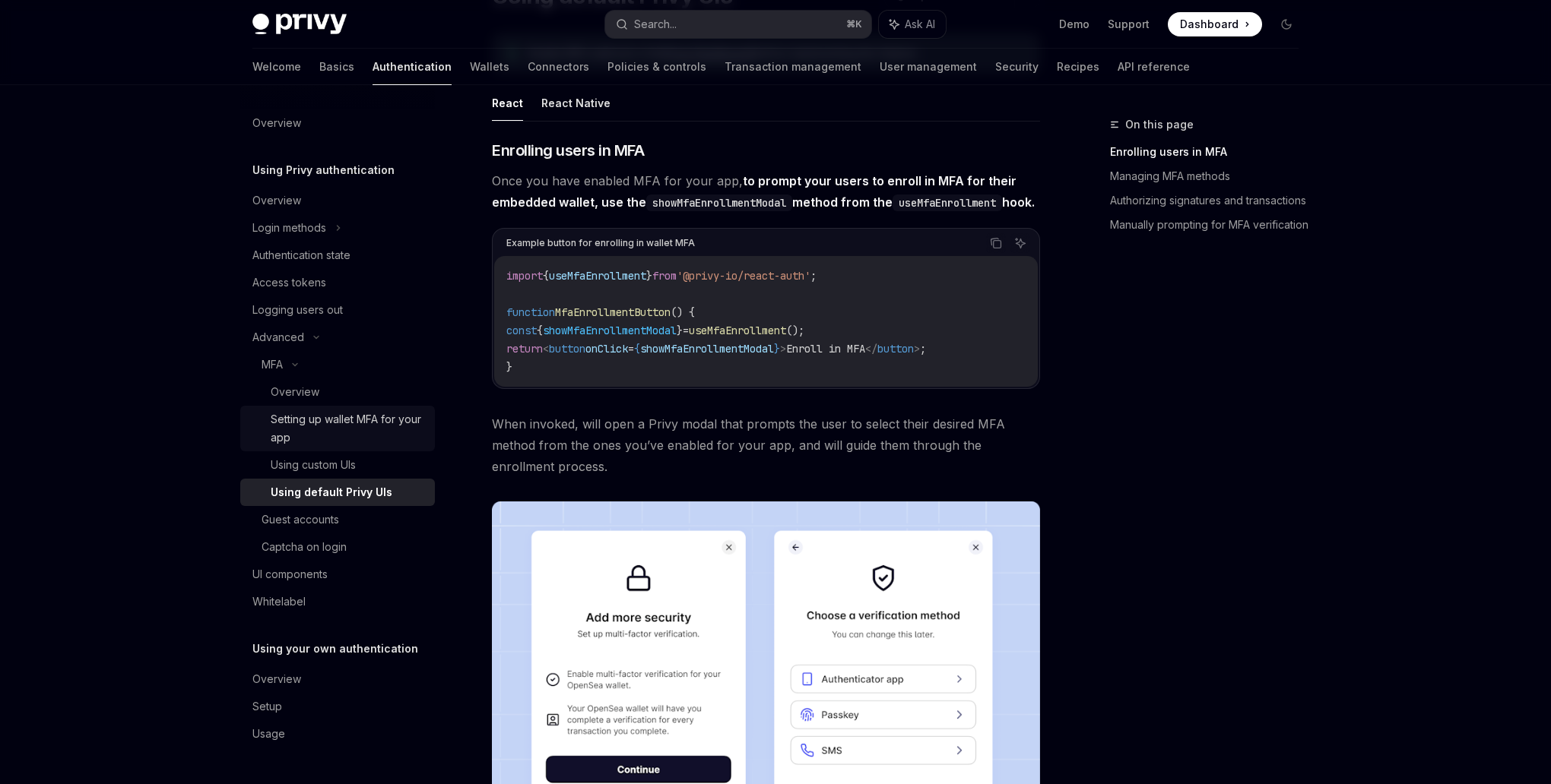
scroll to position [0, 0]
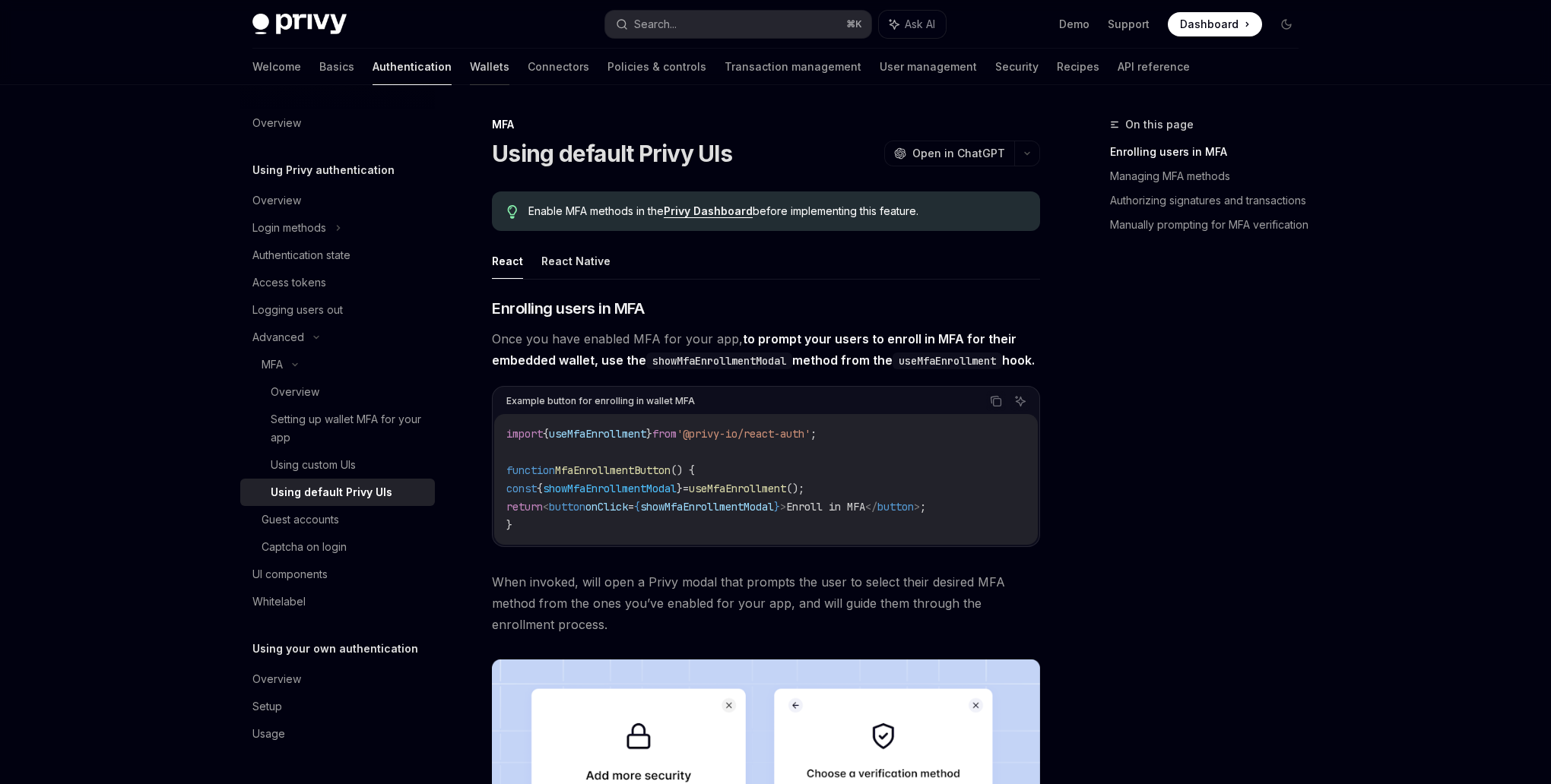
click at [470, 73] on link "Wallets" at bounding box center [489, 66] width 40 height 36
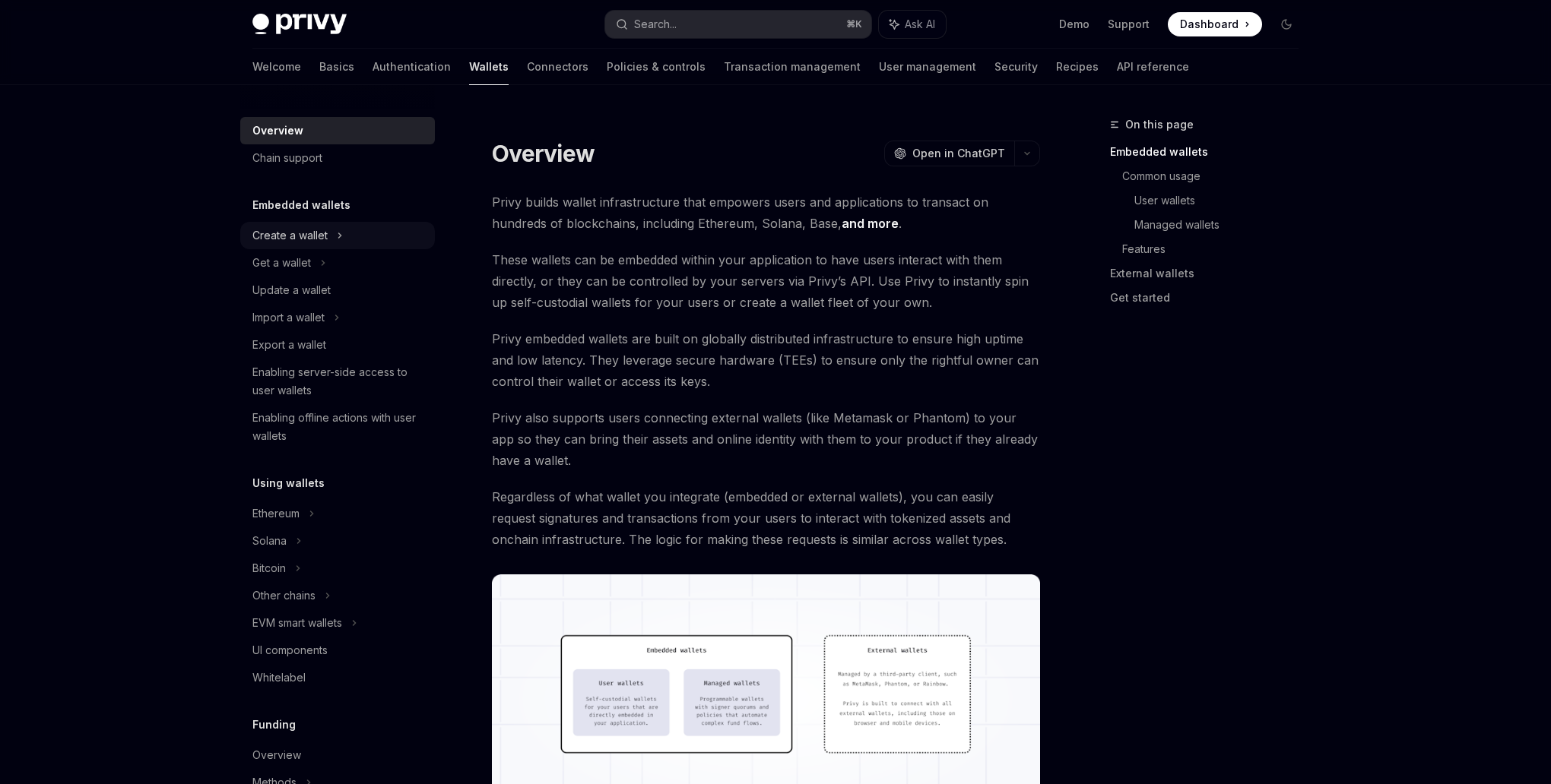
click at [315, 236] on div "Create a wallet" at bounding box center [290, 236] width 75 height 19
type textarea "*"
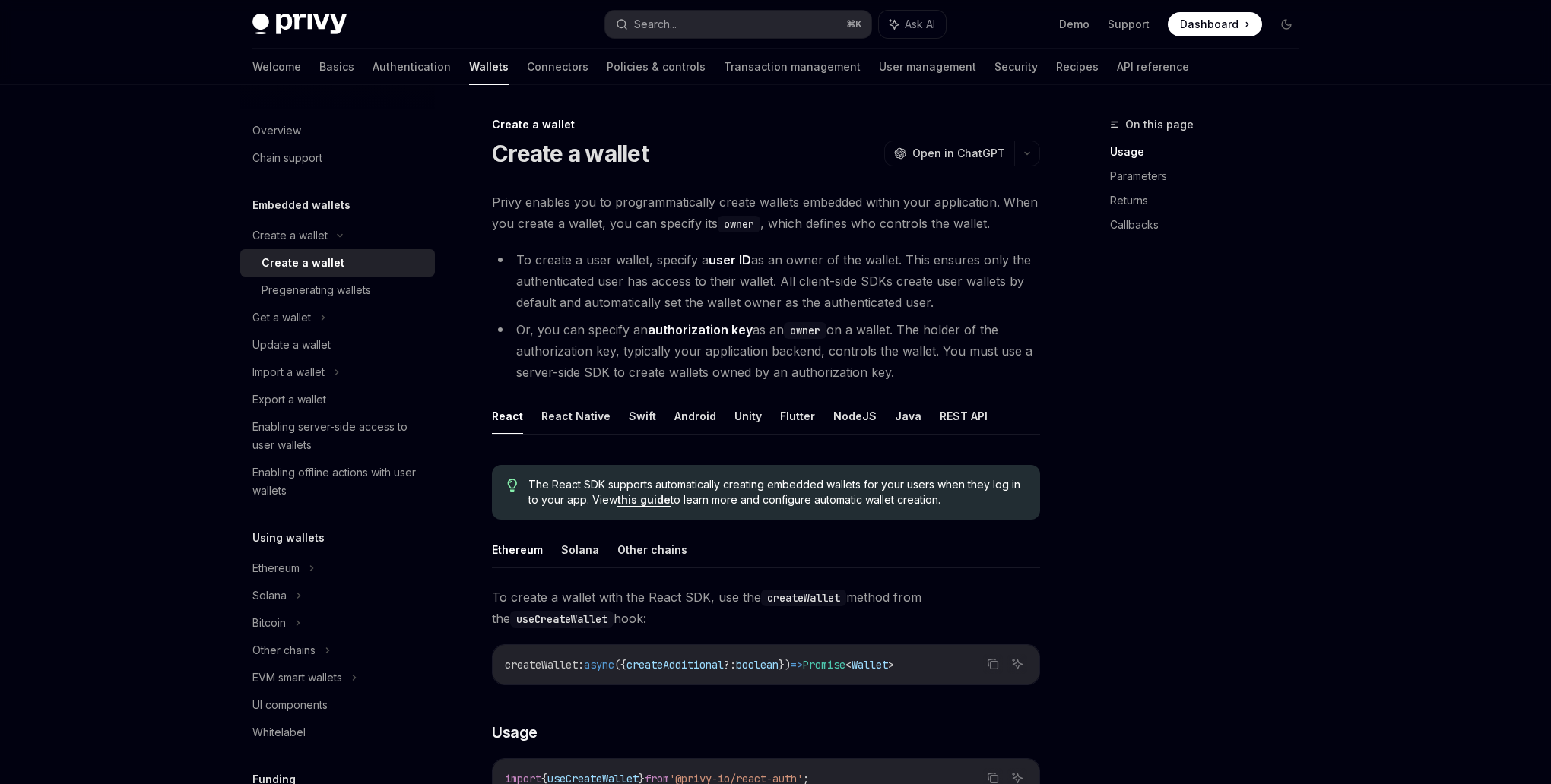
scroll to position [241, 0]
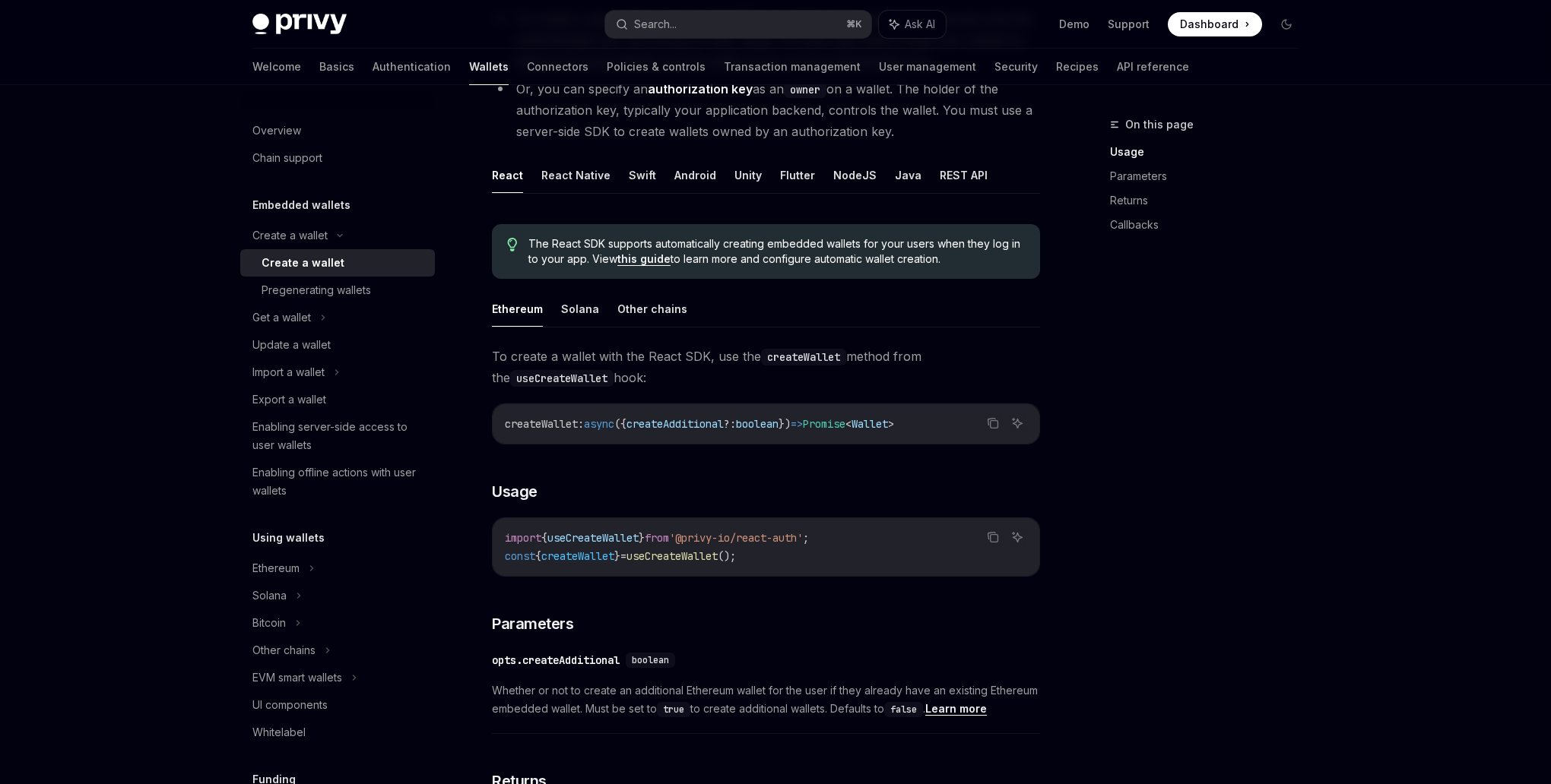
click at [679, 552] on span "useCreateWallet" at bounding box center [671, 556] width 91 height 14
click at [811, 564] on code "import { useCreateWallet } from '@privy-io/react-auth' ; const { createWallet }…" at bounding box center [766, 547] width 522 height 36
click at [810, 561] on code "import { useCreateWallet } from '@privy-io/react-auth' ; const { createWallet }…" at bounding box center [766, 547] width 522 height 36
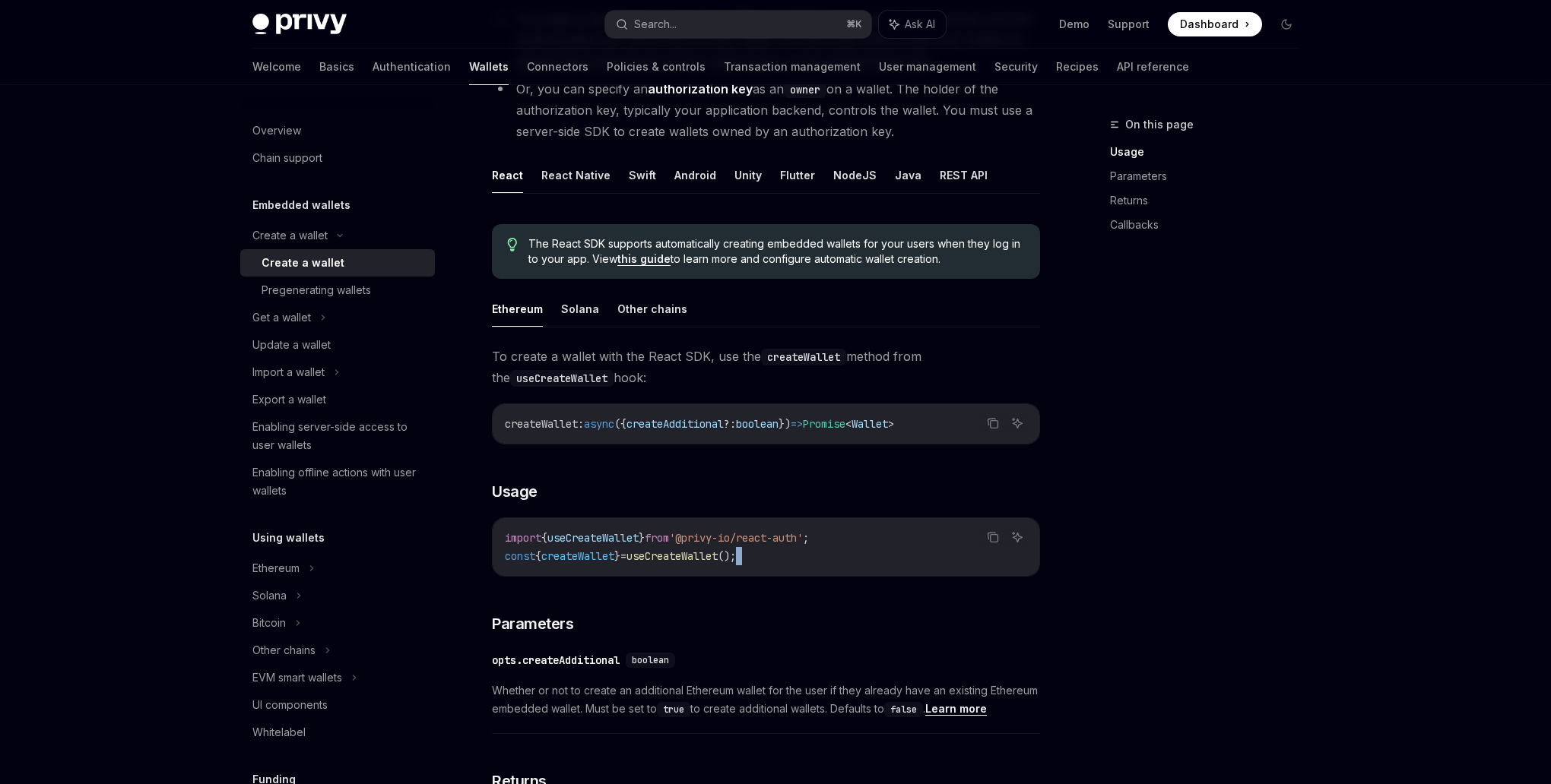
click at [810, 561] on code "import { useCreateWallet } from '@privy-io/react-auth' ; const { createWallet }…" at bounding box center [766, 547] width 522 height 36
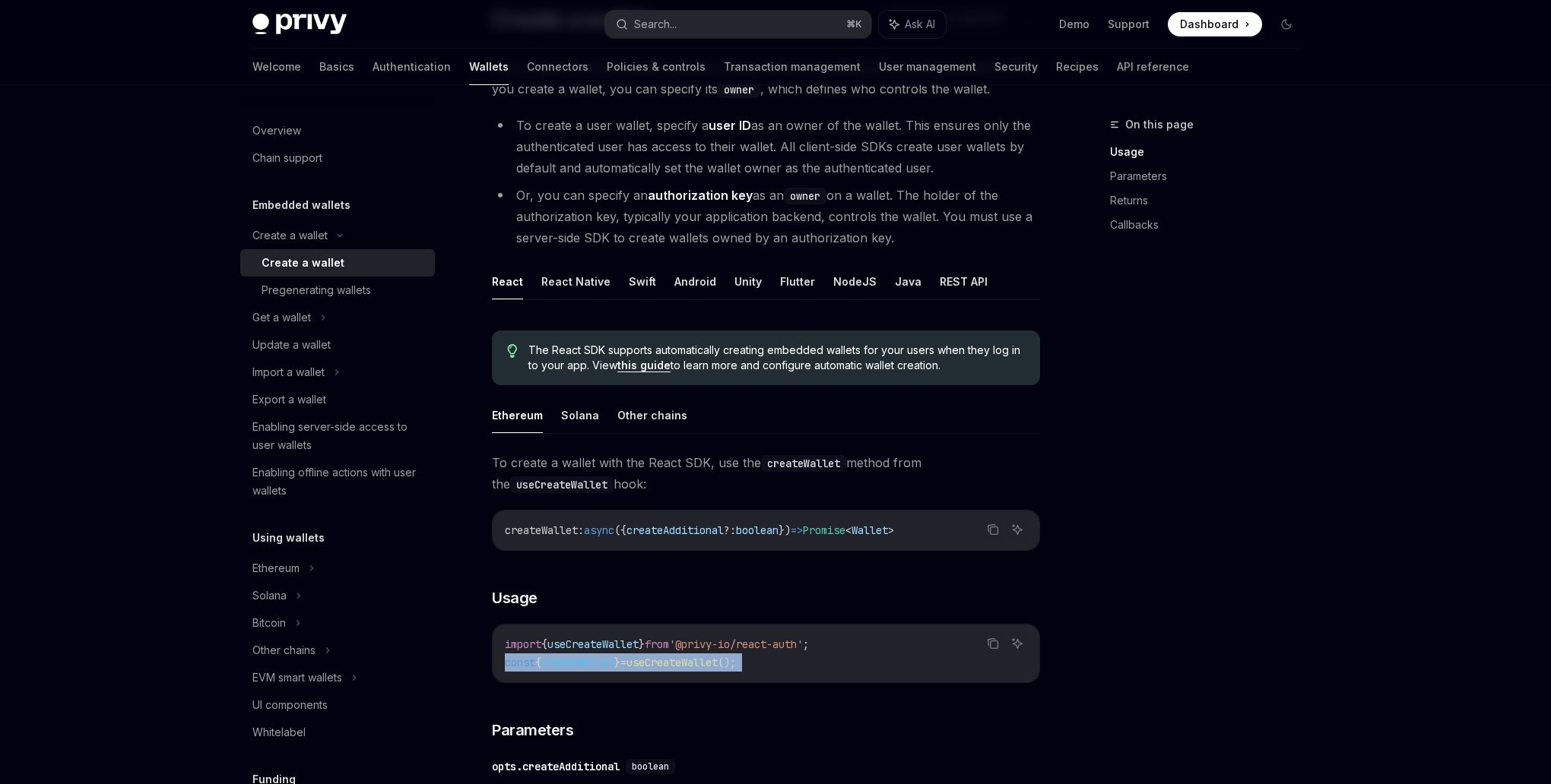
scroll to position [0, 0]
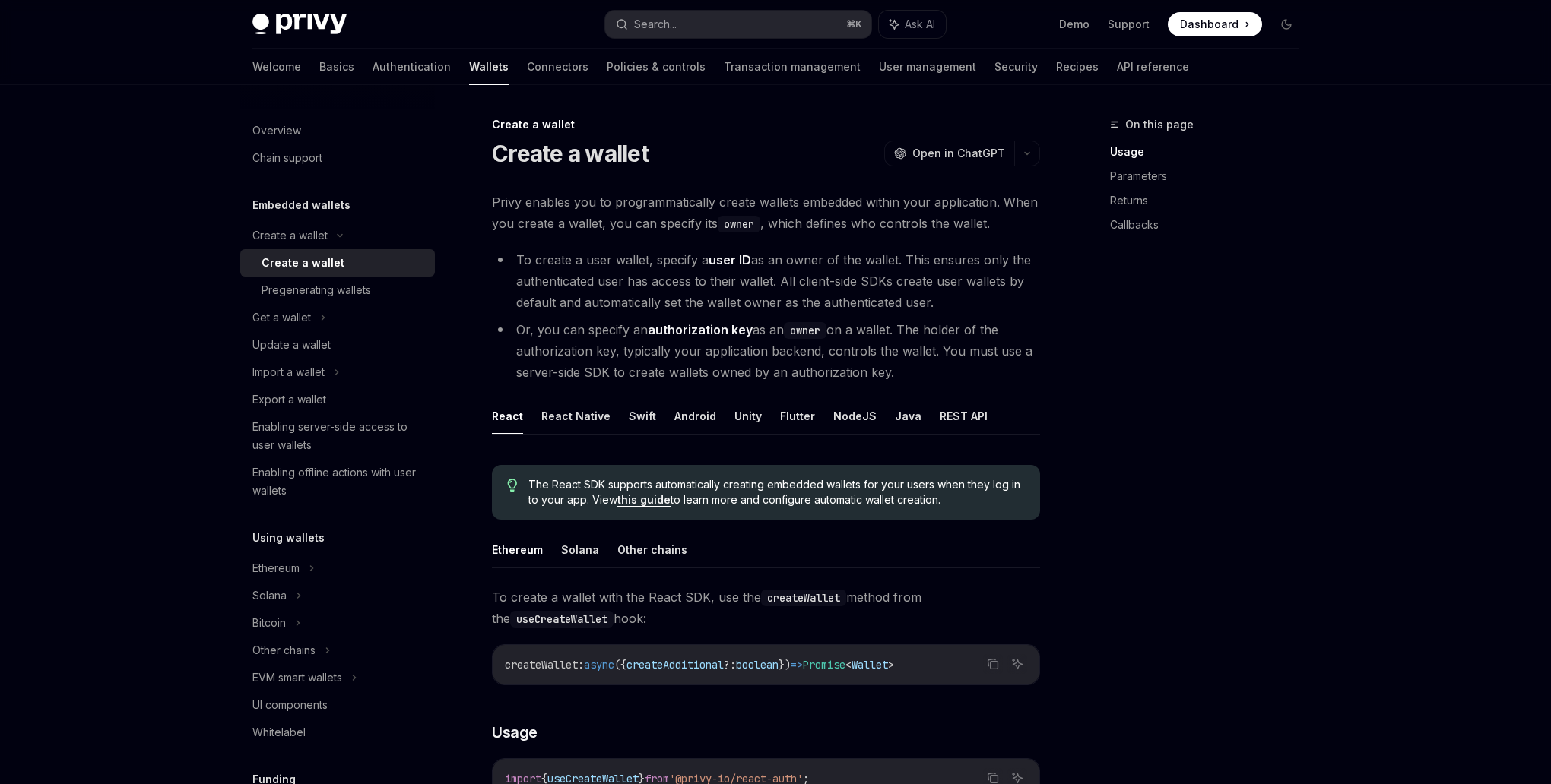
click at [606, 659] on span "async" at bounding box center [600, 665] width 31 height 14
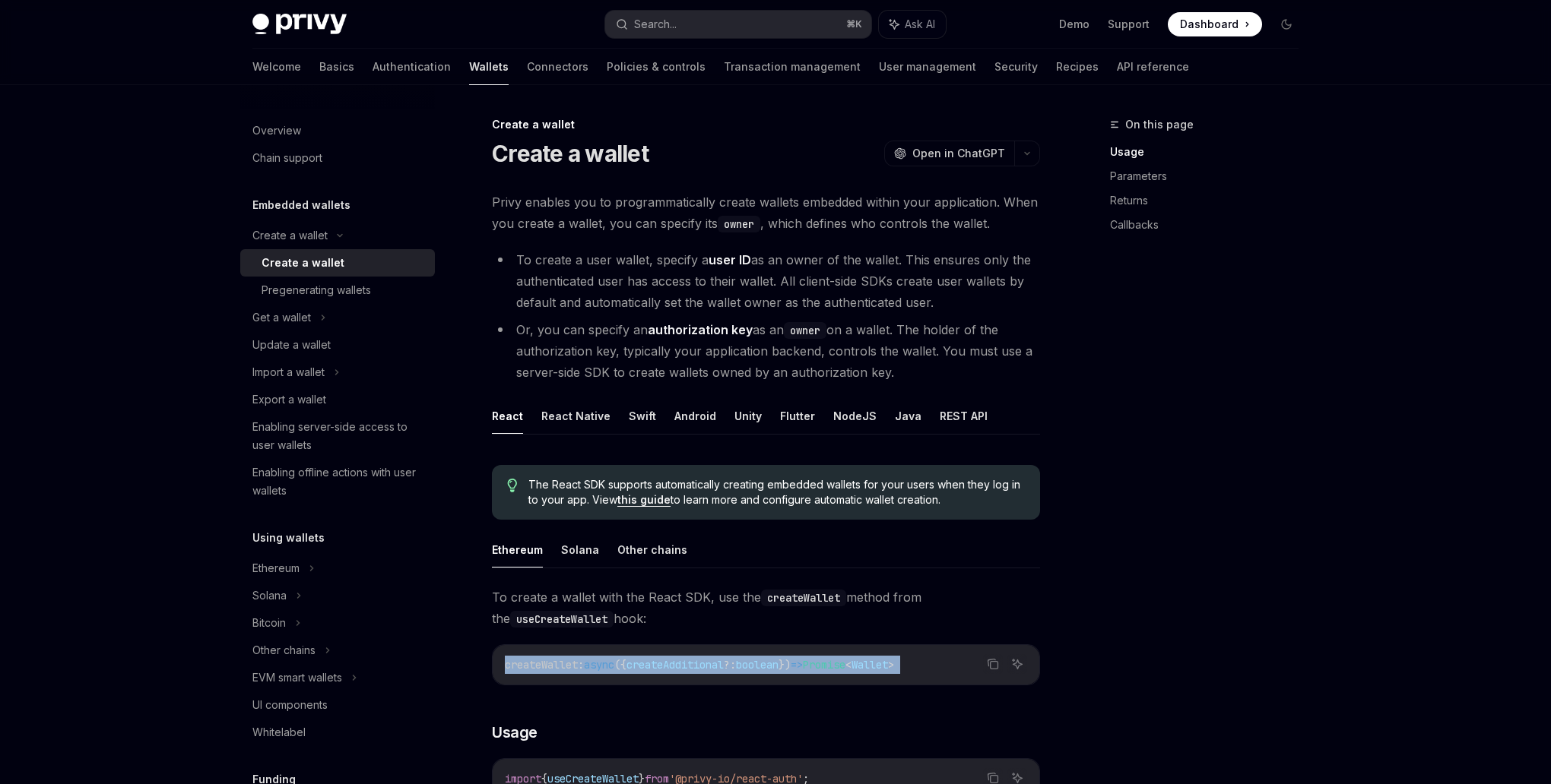
click at [606, 659] on span "async" at bounding box center [600, 665] width 31 height 14
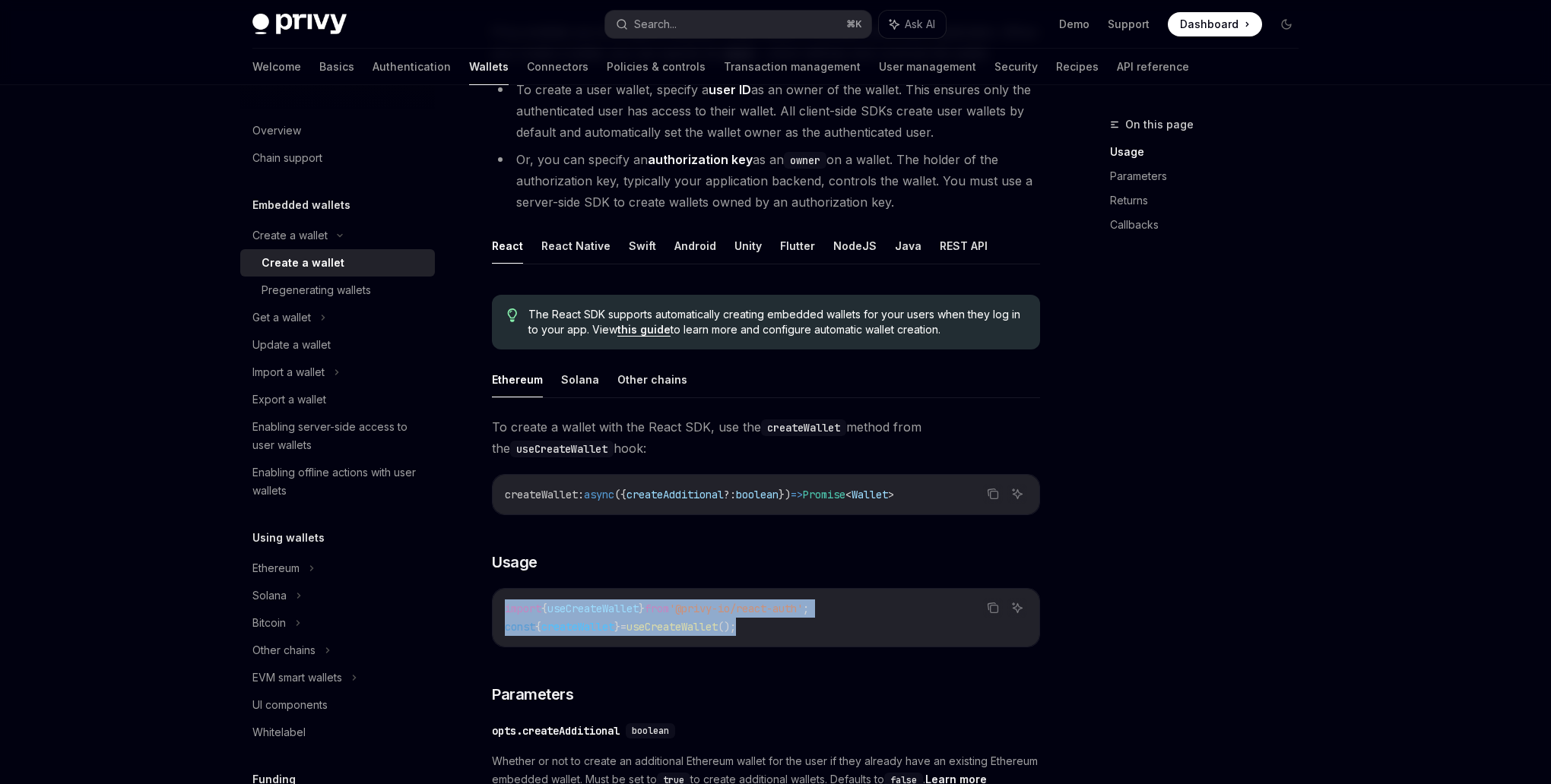
drag, startPoint x: 887, startPoint y: 626, endPoint x: 482, endPoint y: 604, distance: 405.6
click at [482, 604] on div "Create a wallet Create a wallet OpenAI Open in ChatGPT OpenAI Open in ChatGPT P…" at bounding box center [624, 785] width 839 height 1680
copy code "import { useCreateWallet } from '@privy-io/react-auth' ; const { createWallet }…"
